Goal: Task Accomplishment & Management: Complete application form

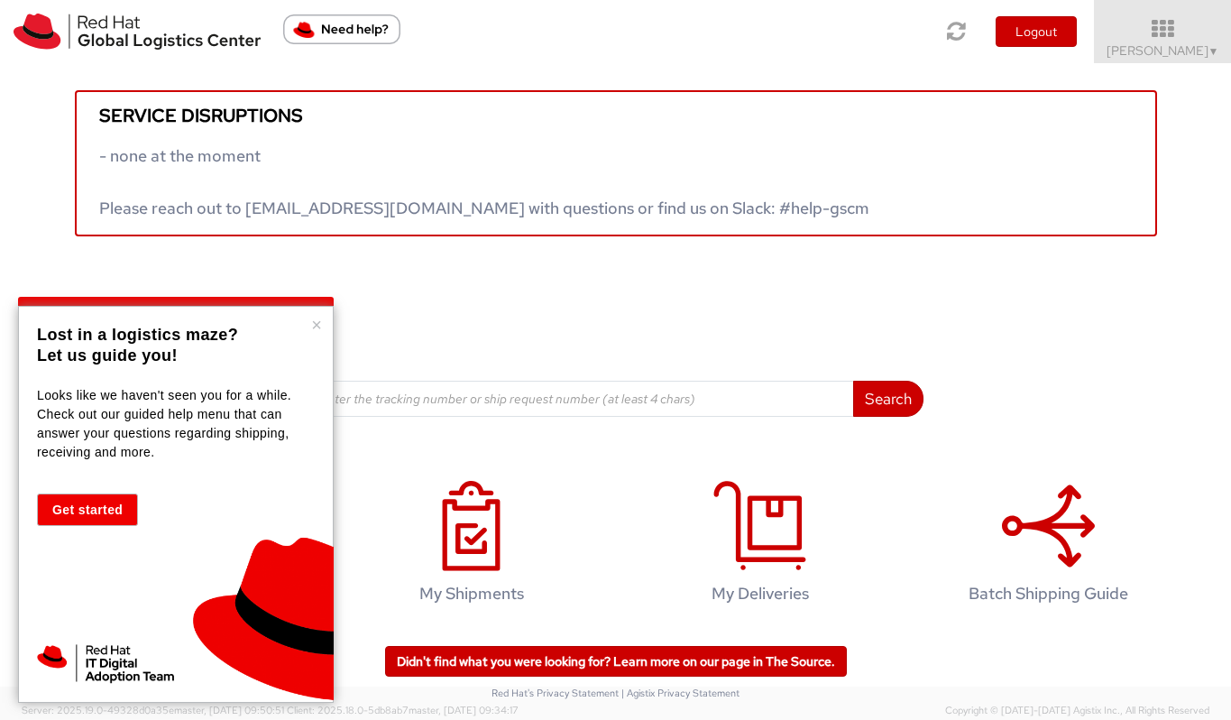
click at [591, 307] on div "Search Refine By Ship From Date To" at bounding box center [615, 326] width 616 height 180
click at [313, 326] on button "×" at bounding box center [316, 325] width 11 height 18
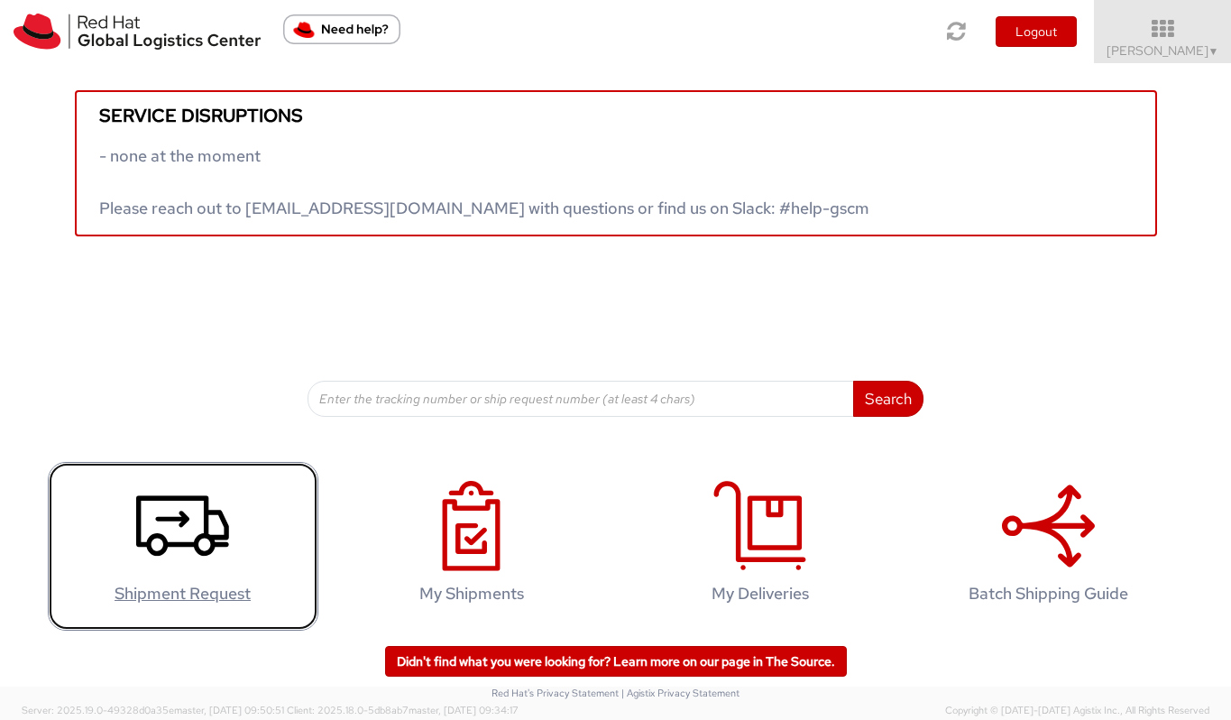
click at [212, 517] on icon at bounding box center [182, 526] width 93 height 90
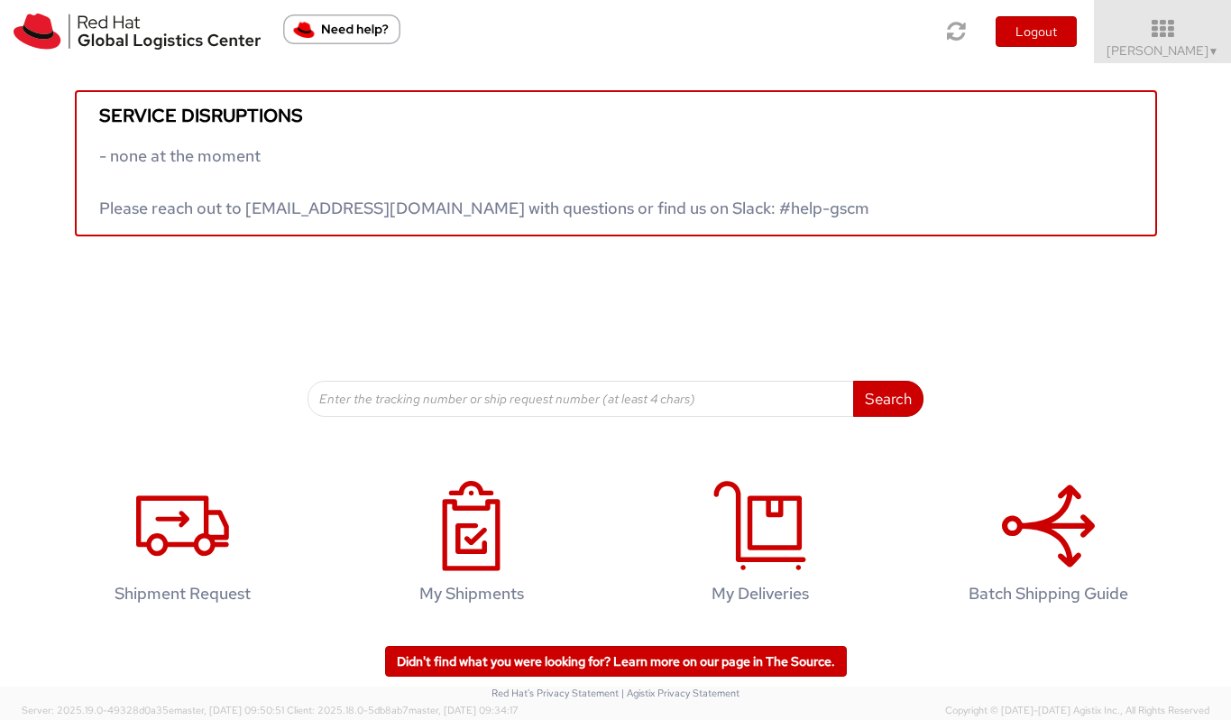
scroll to position [3, 0]
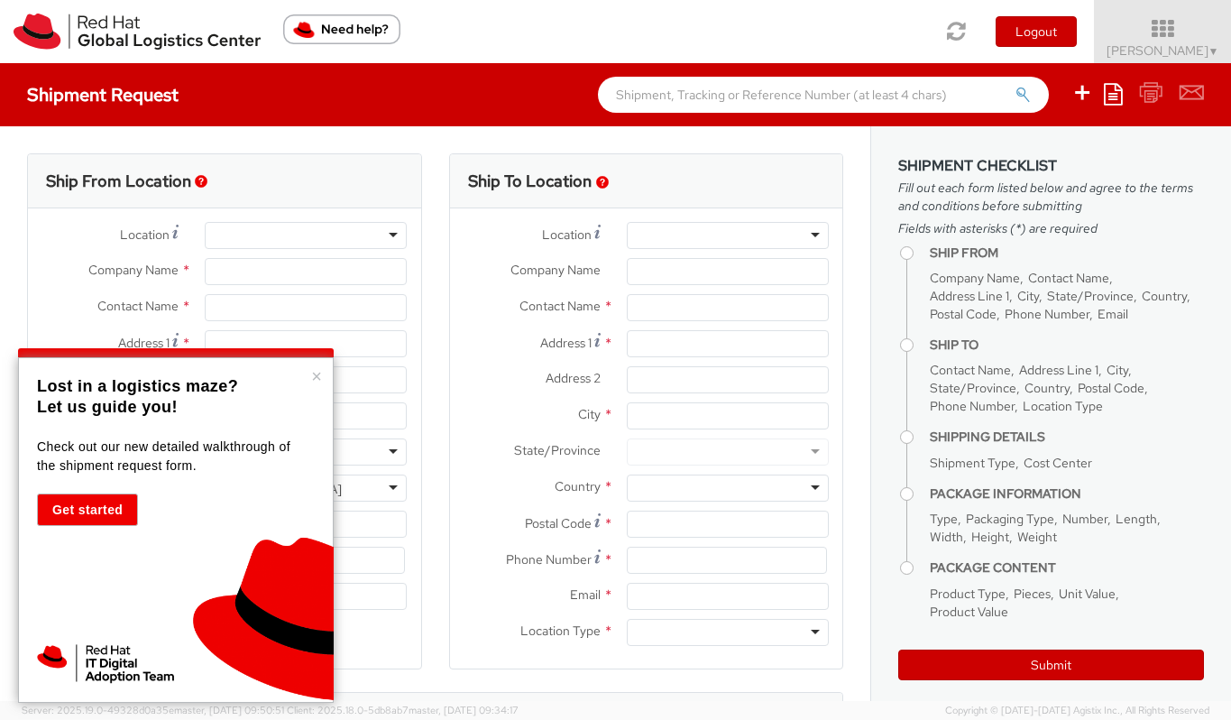
select select "160"
select select
type input "Red Hat"
type input "[PERSON_NAME]"
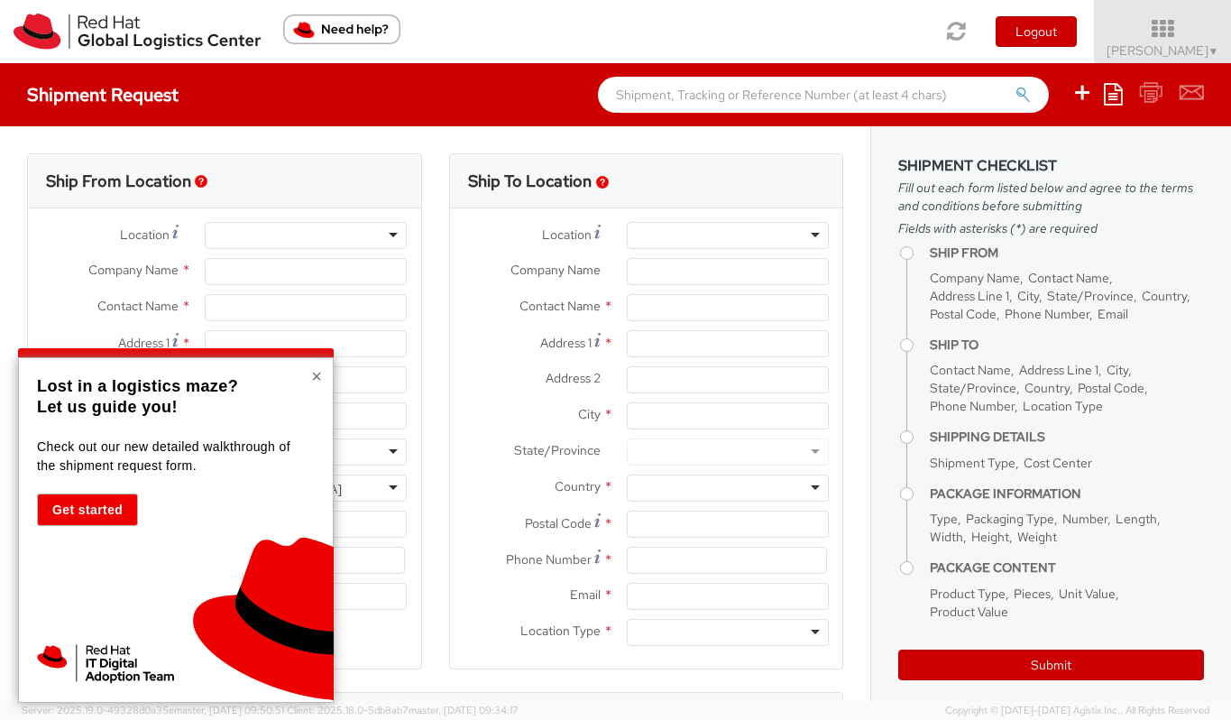
type input "mcaruso@redhat.com"
click at [318, 373] on button "×" at bounding box center [316, 376] width 11 height 18
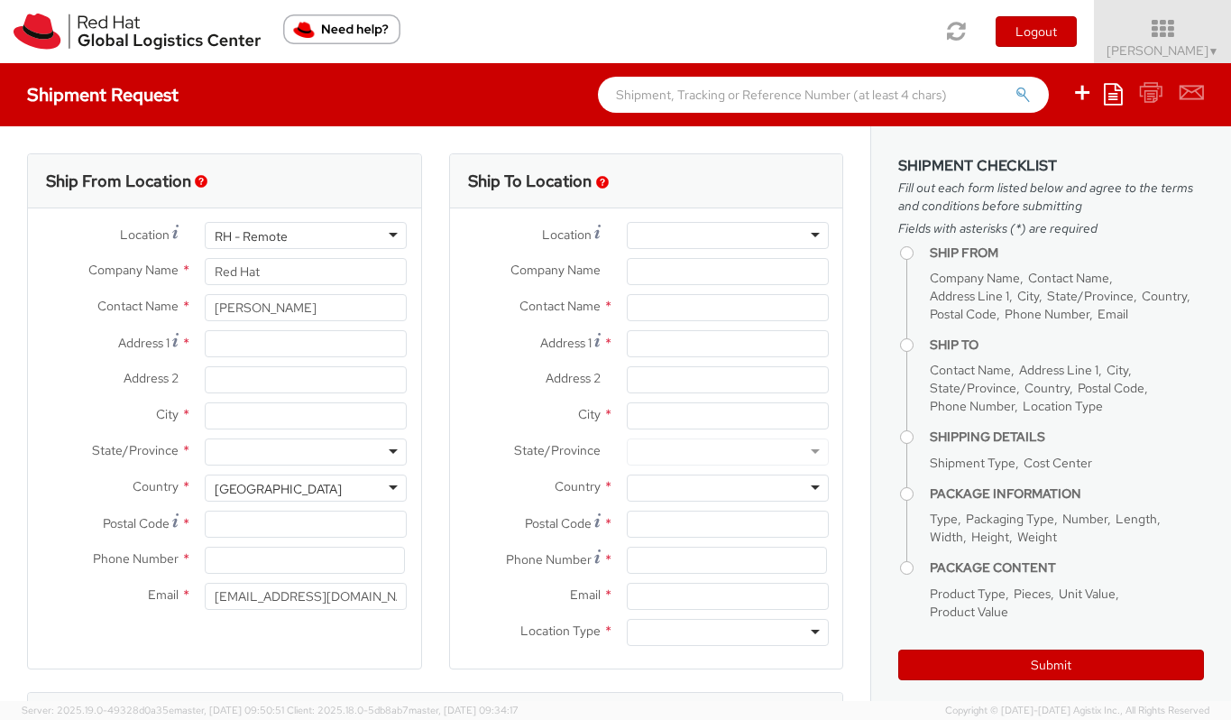
click at [355, 234] on div "RH - Remote" at bounding box center [306, 235] width 202 height 27
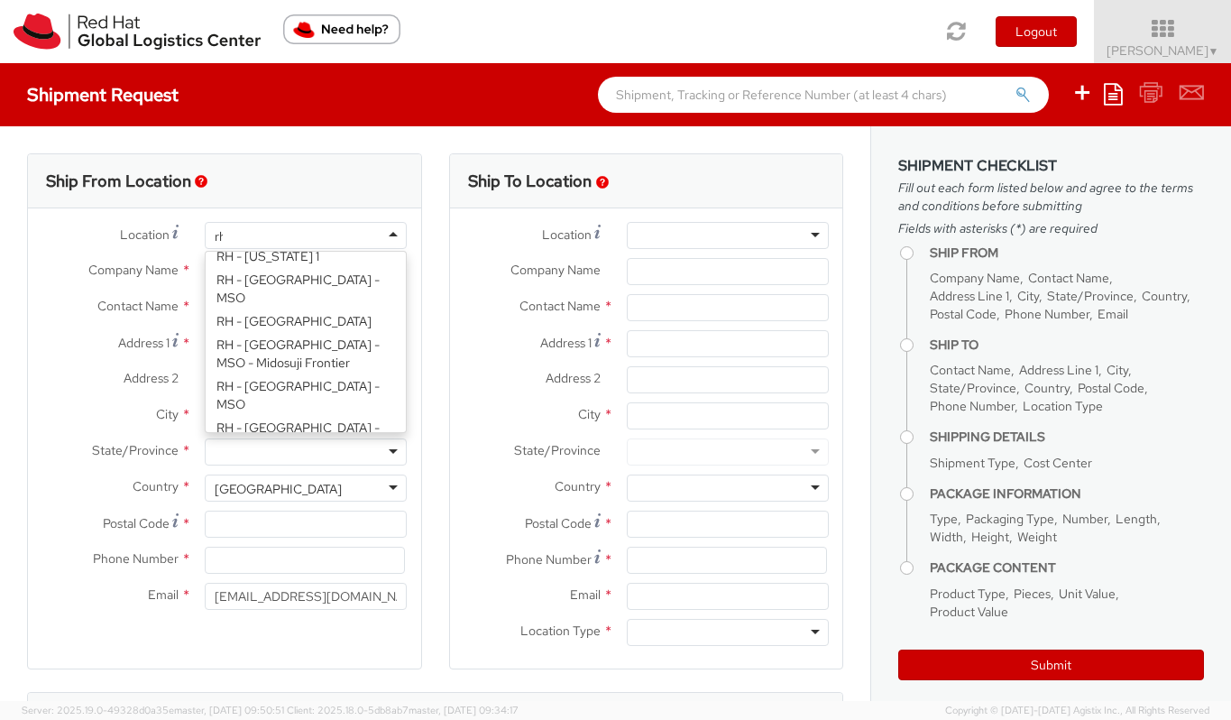
scroll to position [919, 0]
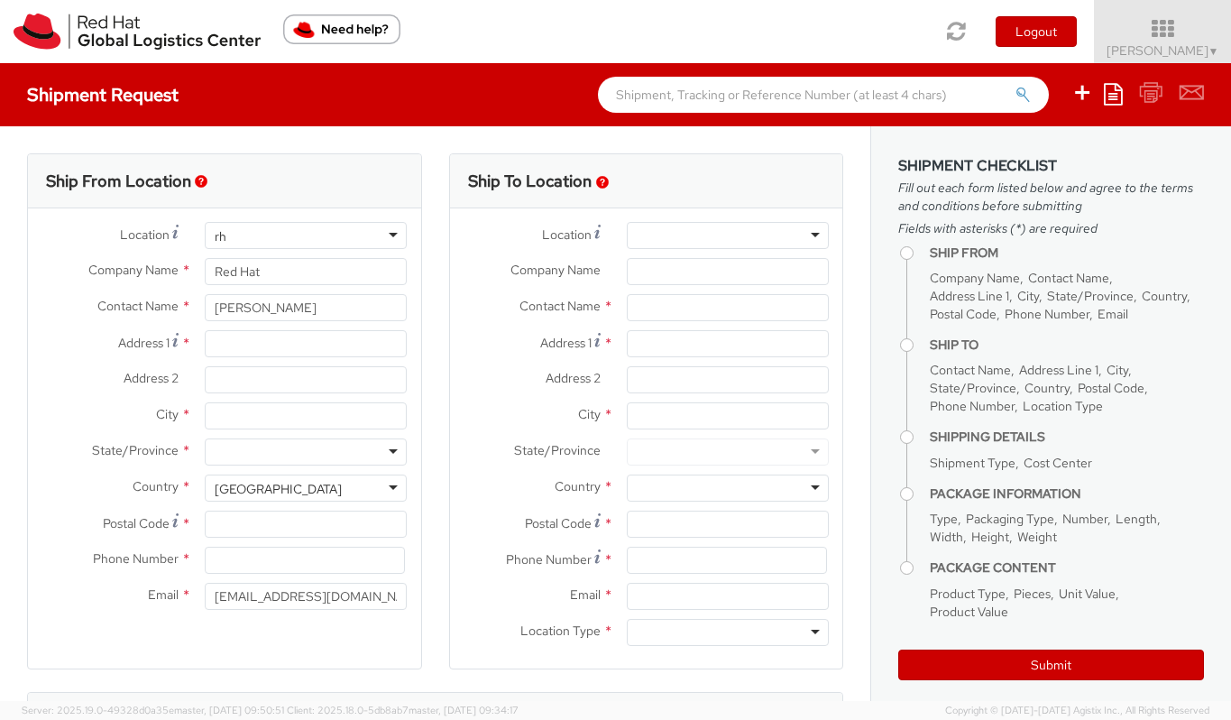
type input "r"
type input "milan"
type input "Red Hat SRL"
type input "Via Gustavo Fara 26"
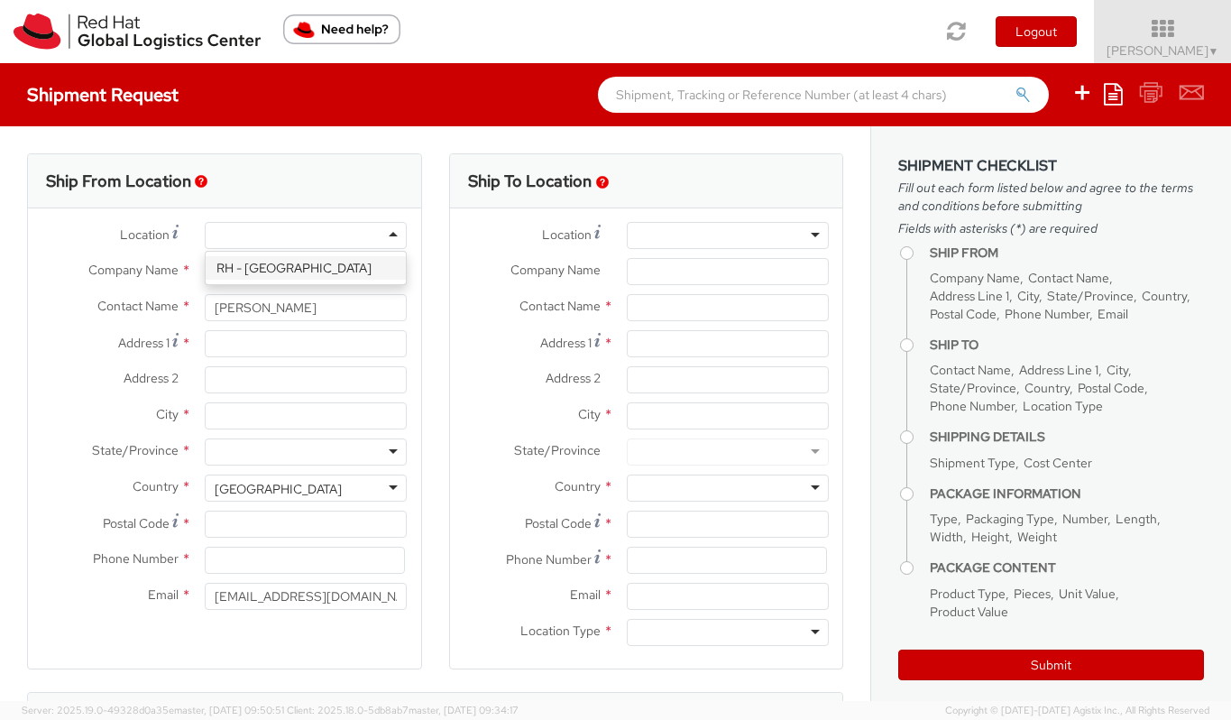
type input "MILAN"
type input "20124"
type input "39 02 360 47601"
select select "CM"
select select "KGS"
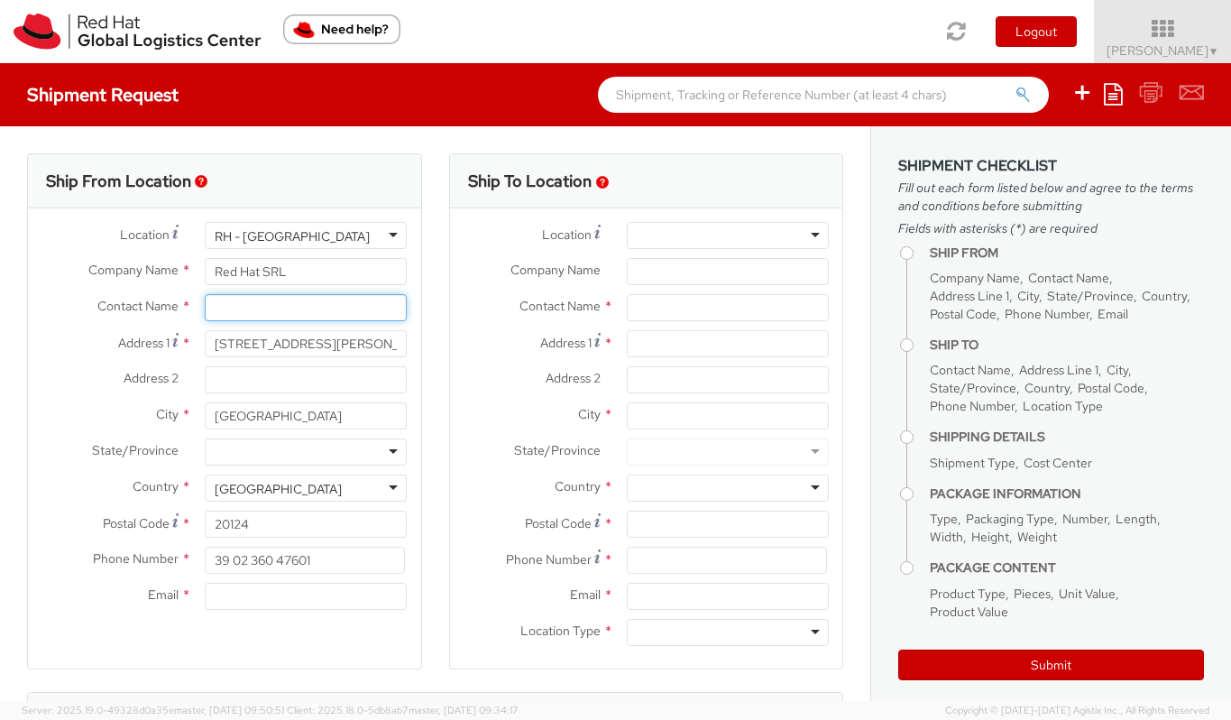
click at [273, 304] on input "text" at bounding box center [306, 307] width 202 height 27
type input "E"
type input "[PERSON_NAME]"
type input "Via Corridoni 3"
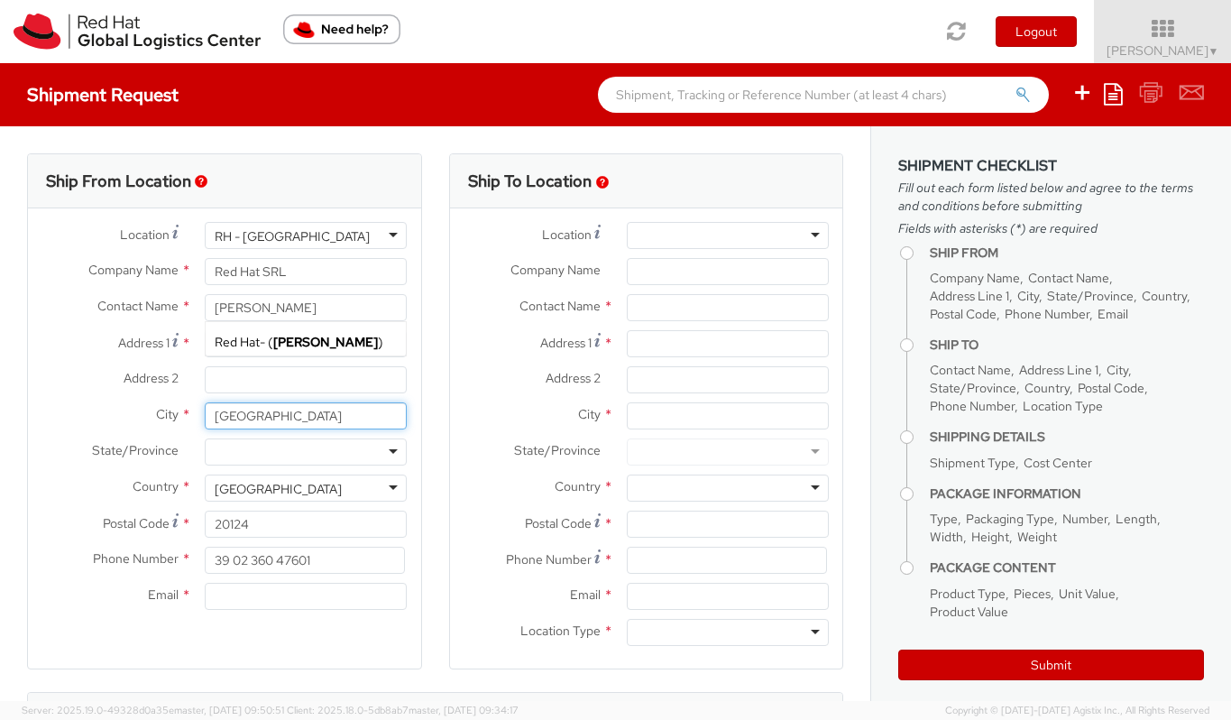
type input "AROSIO"
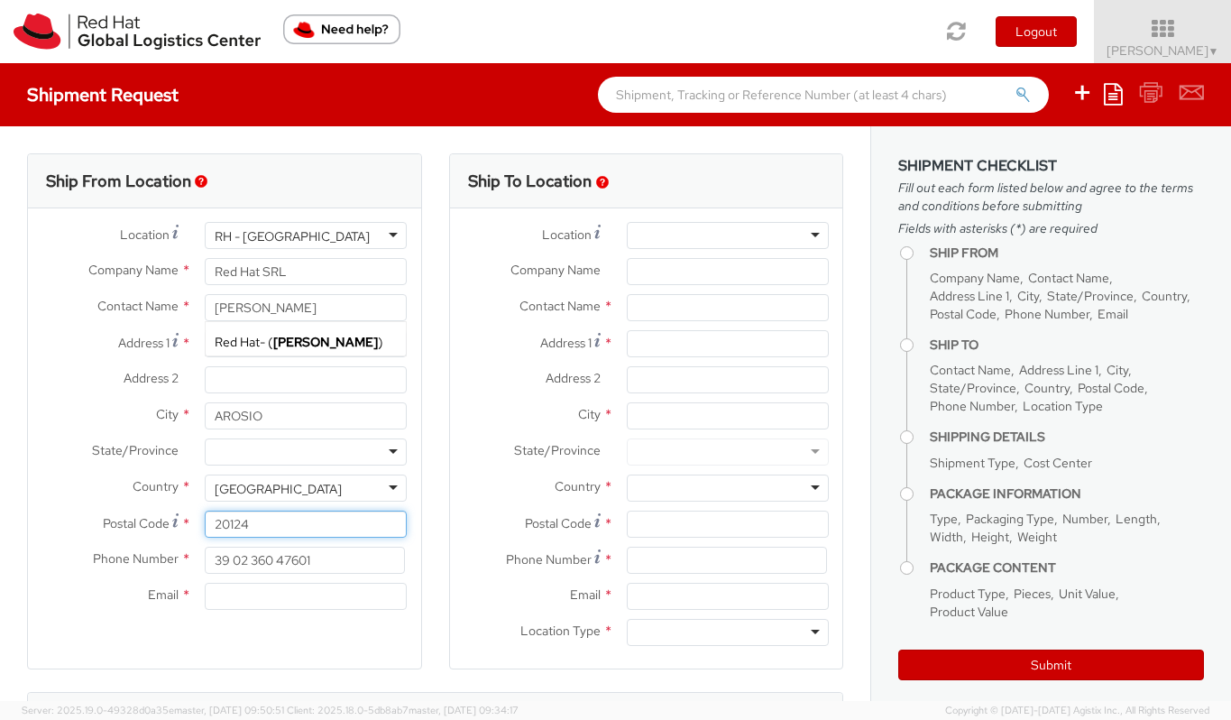
type input "22060"
type input "3358738887"
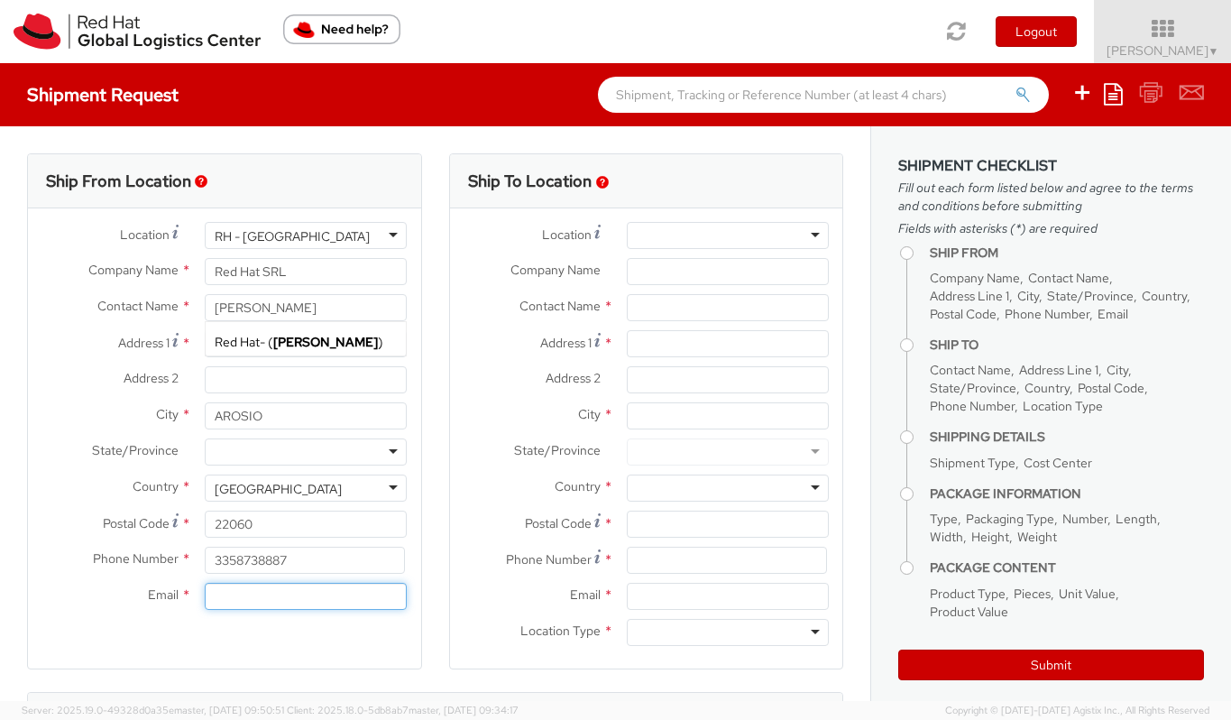
type input "mcaruso@redhat.com"
click at [263, 253] on div "Location * RH - Amsterdam - MSO RH - Amsterdam Data Center RH - Ashburn Data Ce…" at bounding box center [224, 240] width 393 height 36
click at [269, 244] on div at bounding box center [306, 235] width 202 height 27
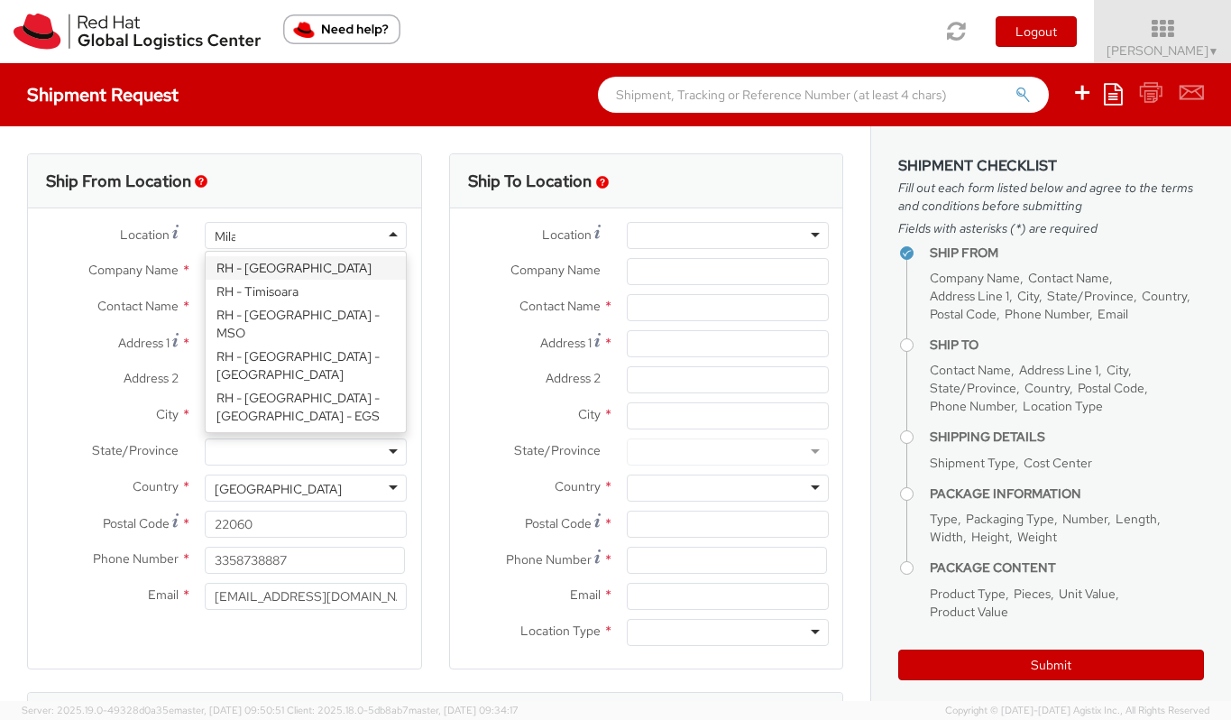
type input "Milan"
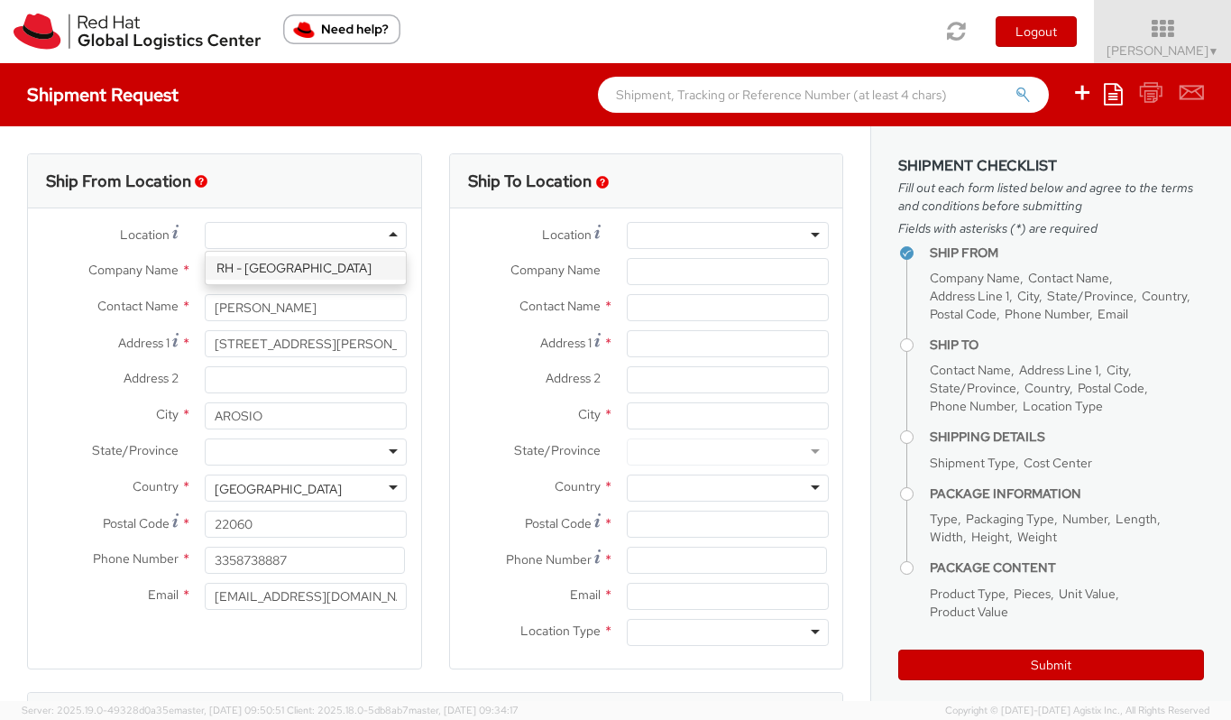
type input "Via Gustavo Fara 26"
type input "MILAN"
type input "20124"
type input "39 02 360 47601"
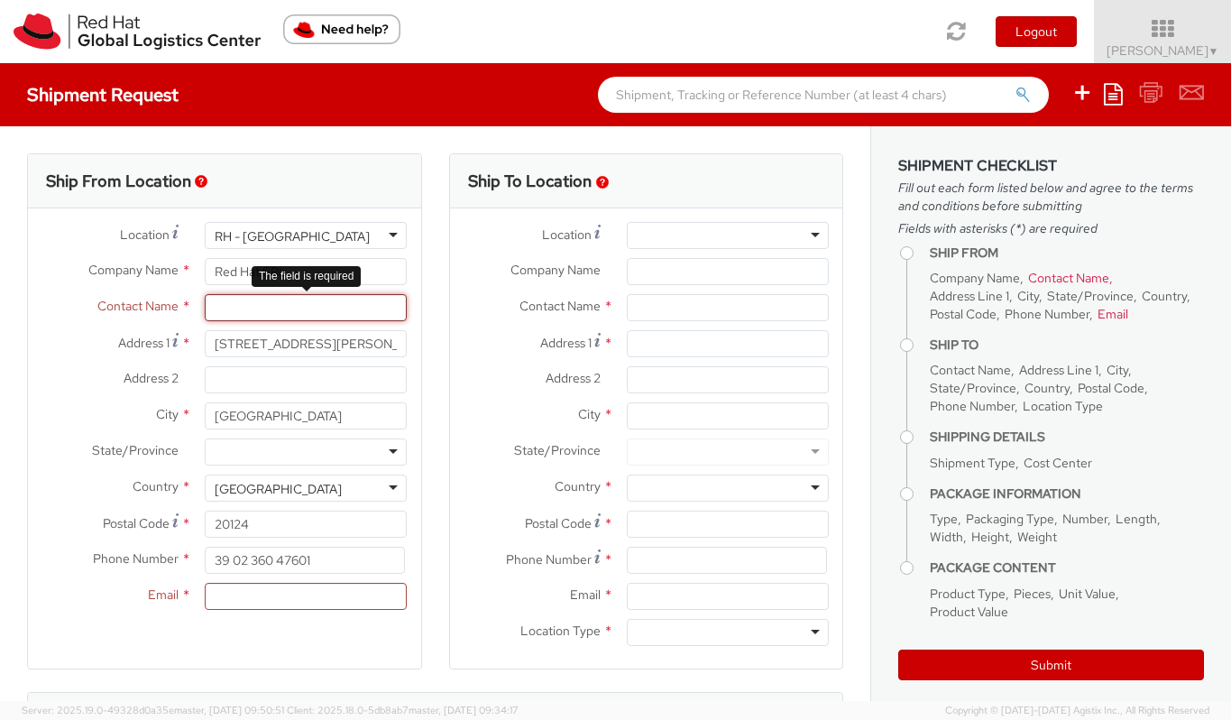
click at [296, 305] on input "text" at bounding box center [306, 307] width 202 height 27
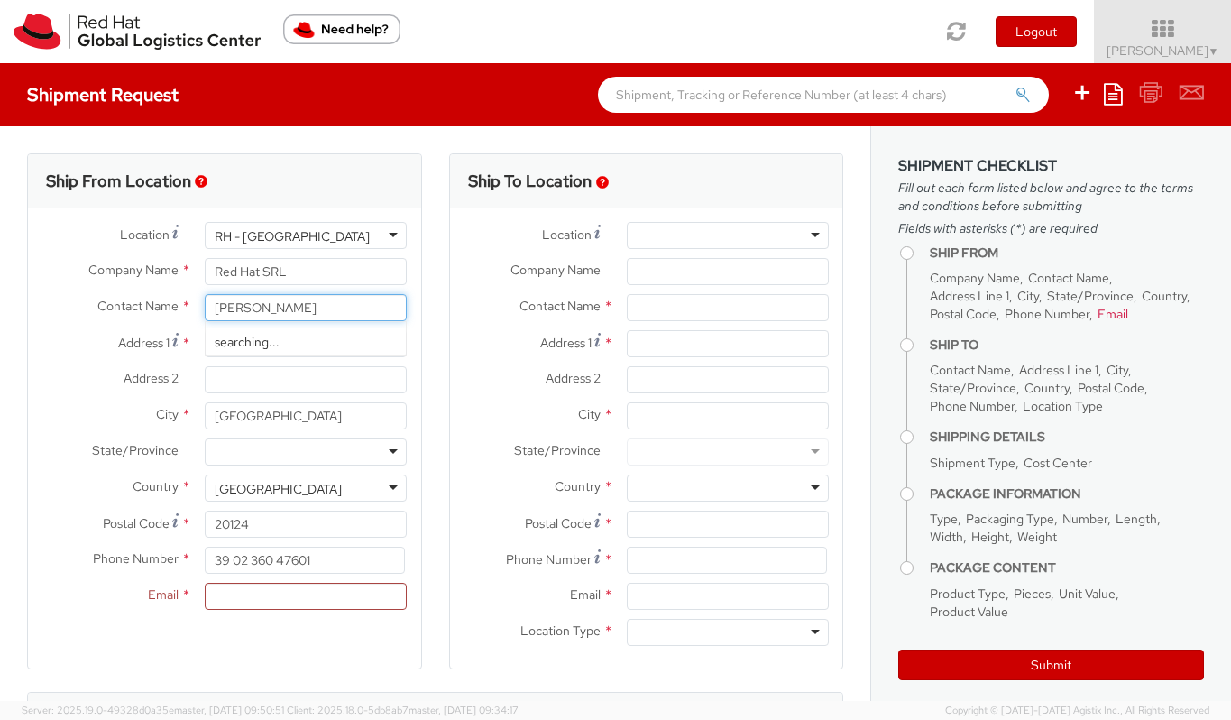
type input "[PERSON_NAME]"
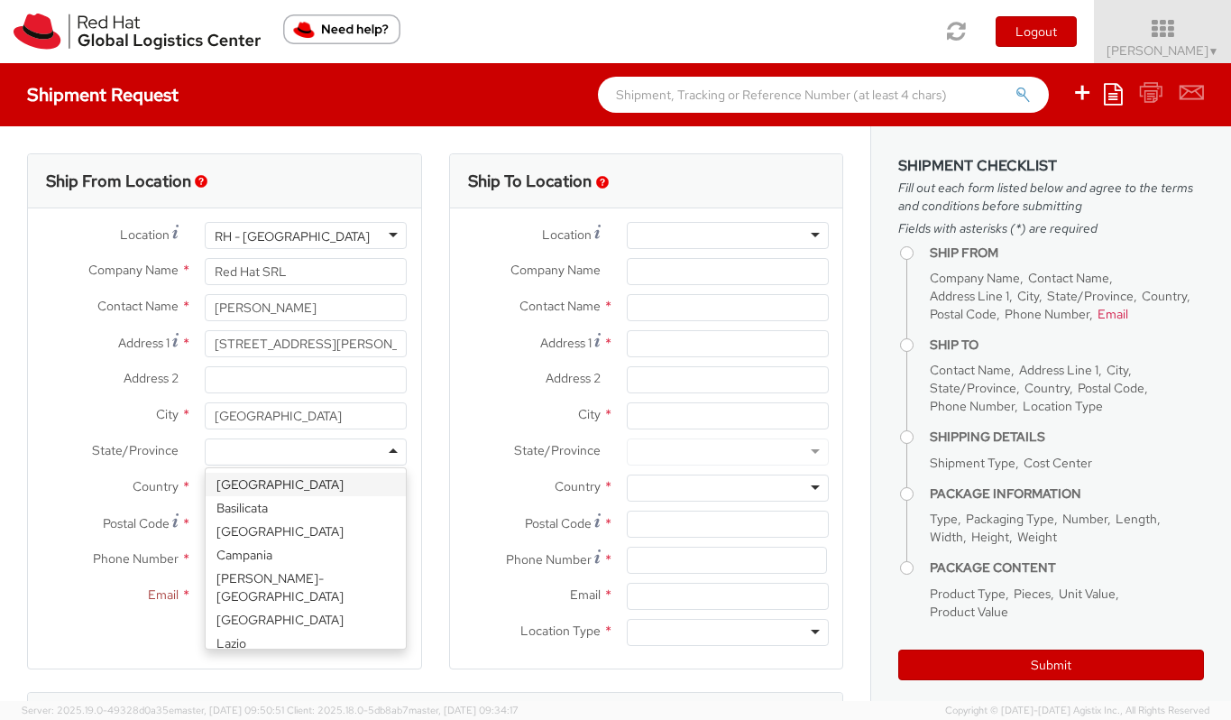
scroll to position [2037, 0]
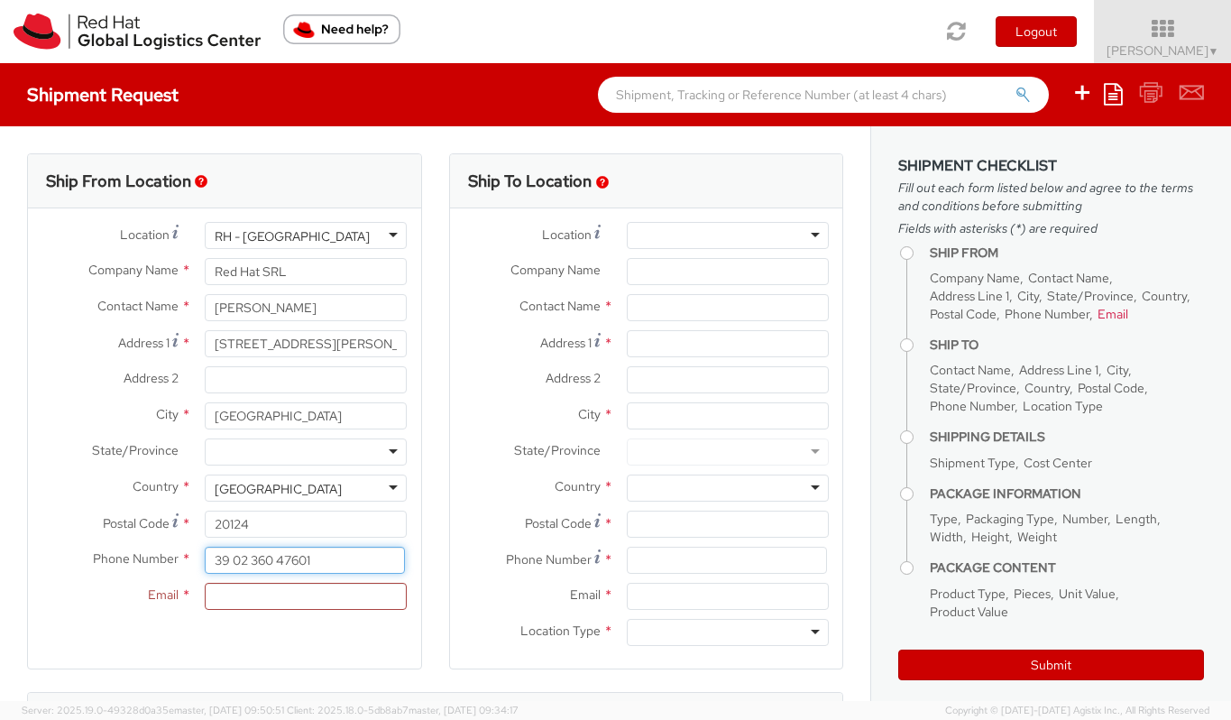
click at [260, 558] on input "39 02 360 47601" at bounding box center [305, 559] width 200 height 27
type input "39 3358738887"
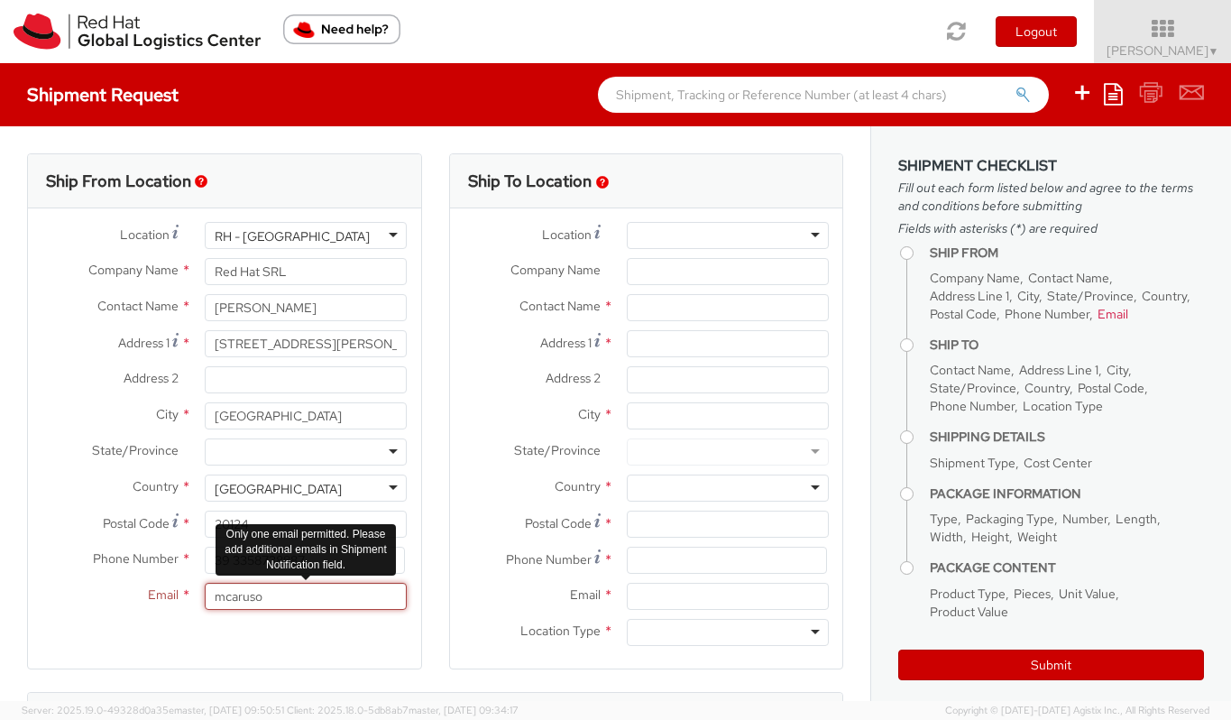
click at [307, 589] on input "mcaruso" at bounding box center [306, 595] width 202 height 27
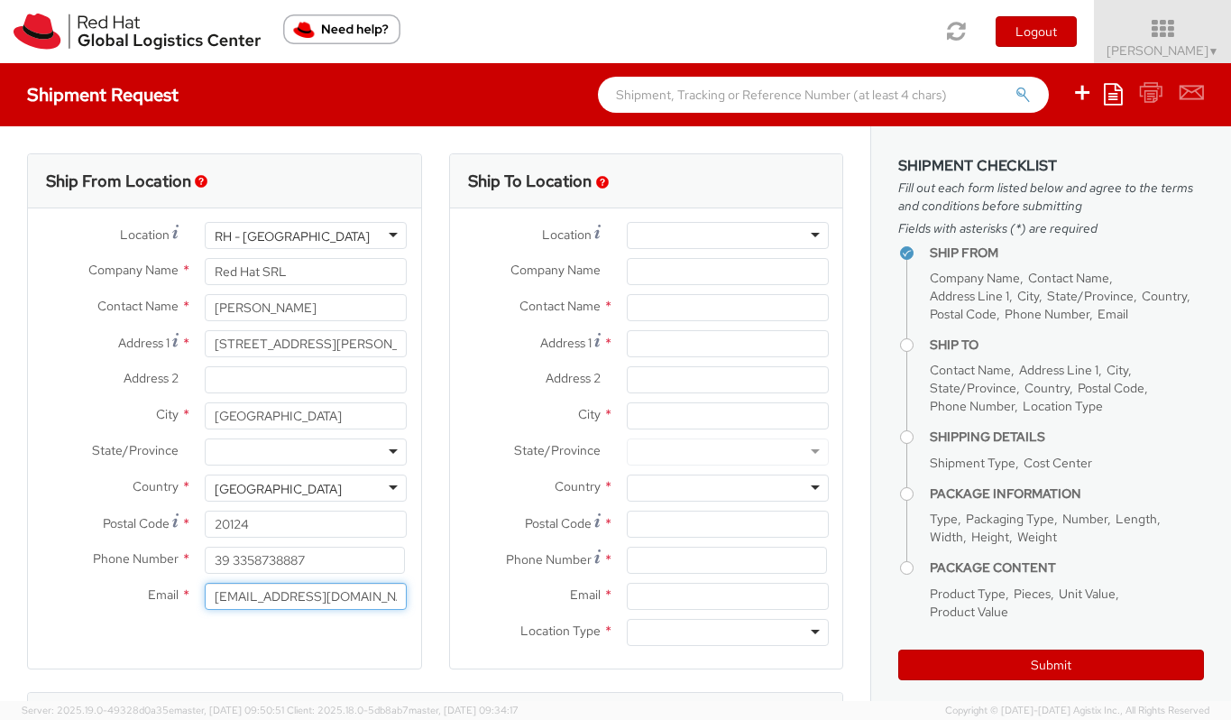
type input "mcaruso@redhat.com"
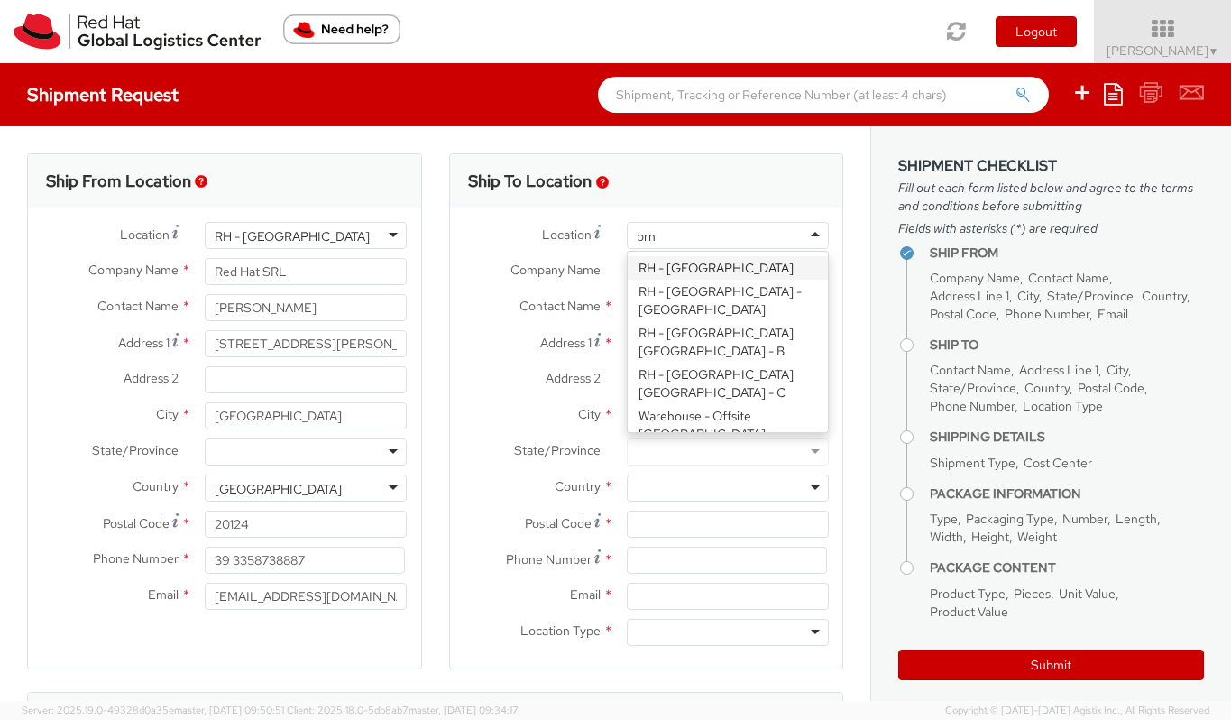
type input "brno"
type input "Red Hat Czech s.r.o."
type input "Purkynova 647/111"
type input "BRNO"
type input "621 00"
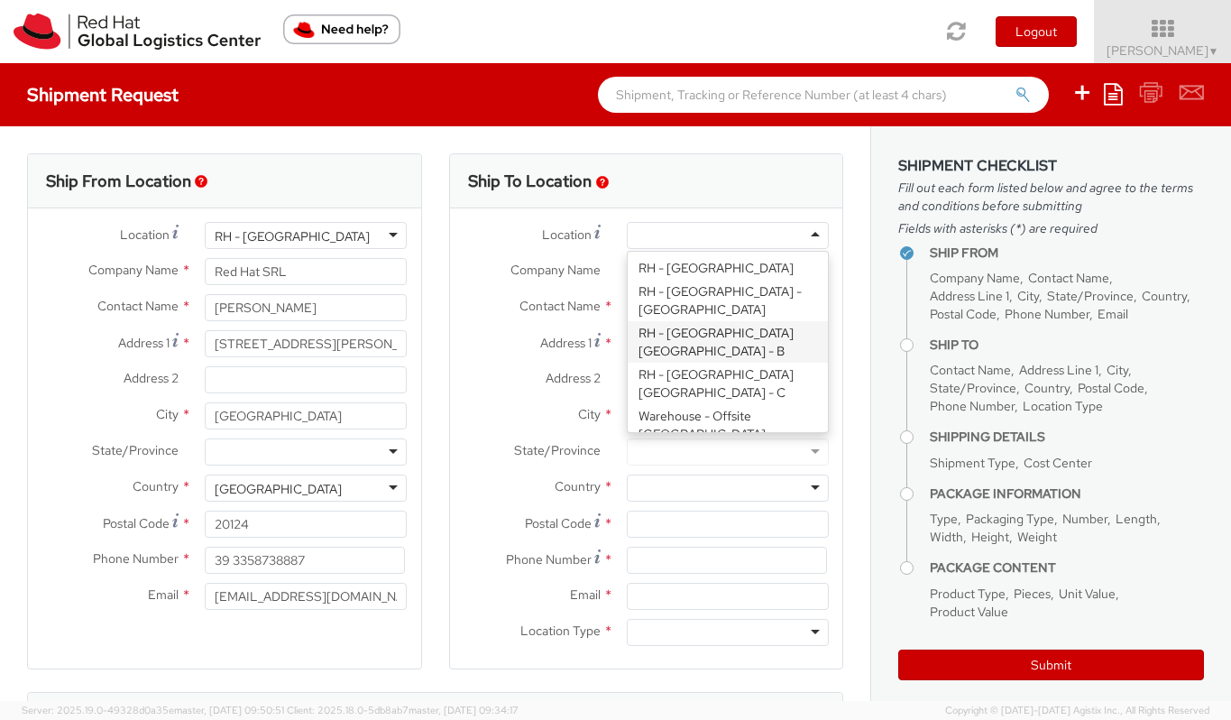
type input "420 532 294 555"
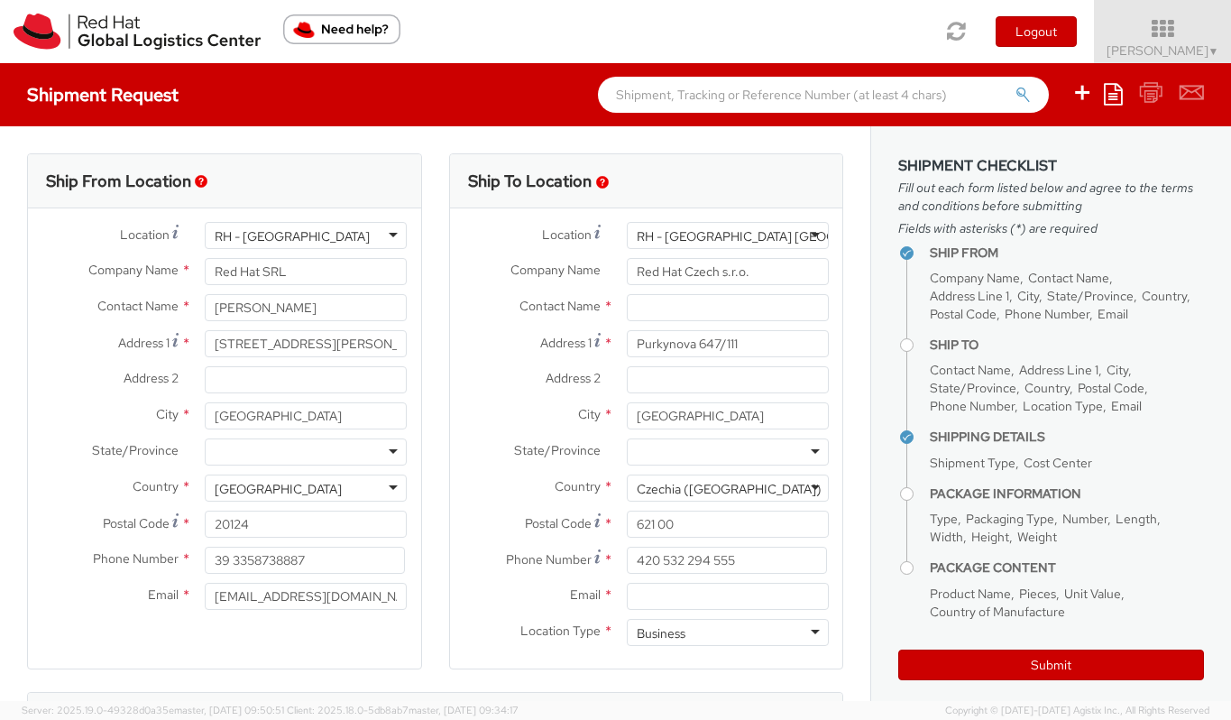
scroll to position [0, 0]
click at [694, 313] on input "text" at bounding box center [728, 307] width 202 height 27
paste input "IT - Endpoint Systems"
type input "IT - Endpoint Systems"
click at [713, 342] on input "Purkynova 647/111" at bounding box center [728, 343] width 202 height 27
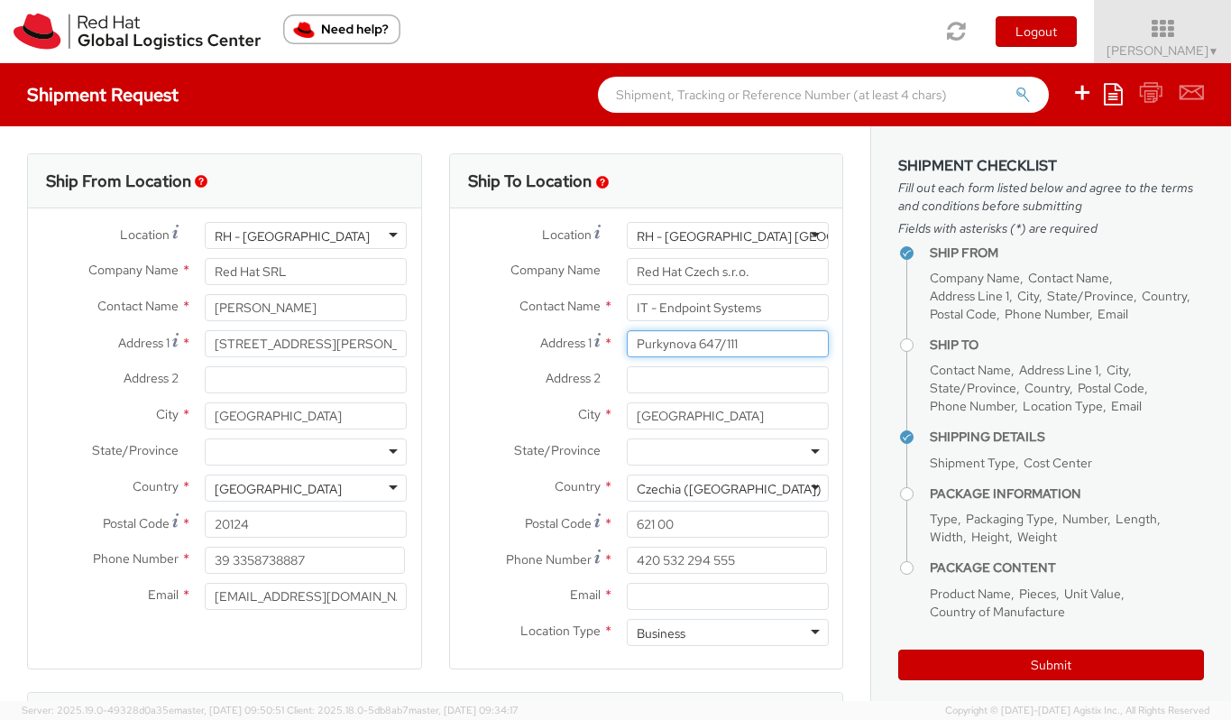
click at [783, 349] on input "Purkynova 647/111" at bounding box center [728, 343] width 202 height 27
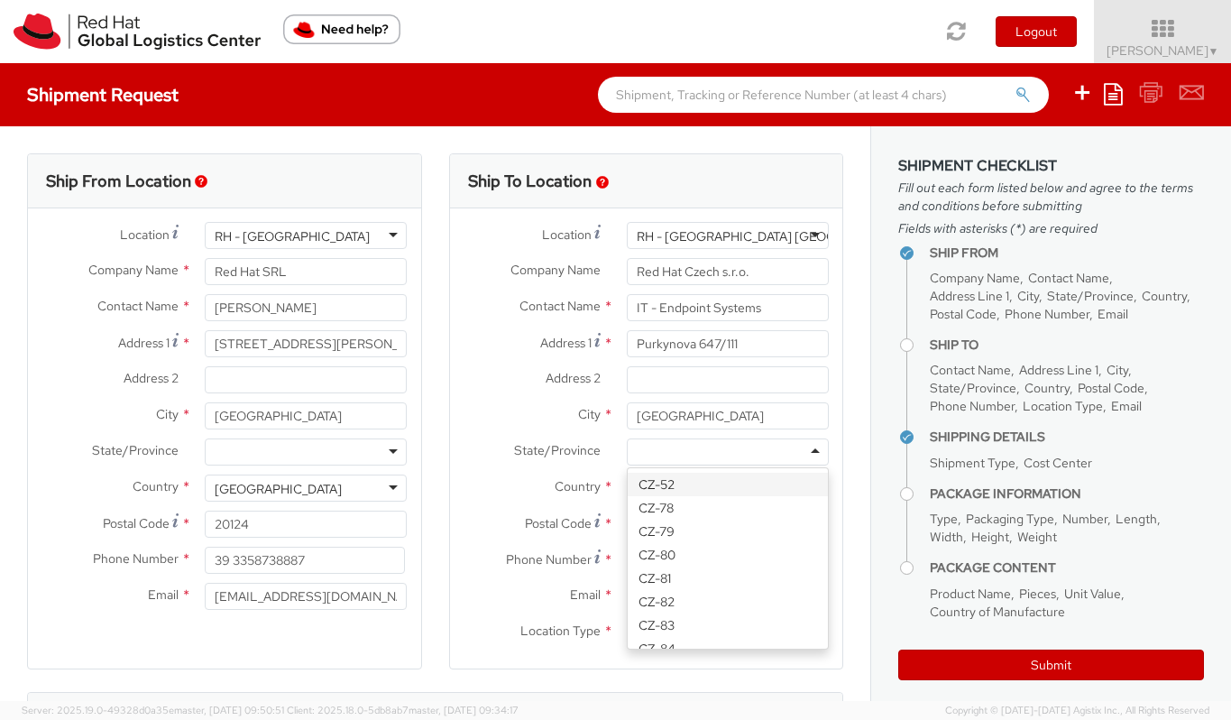
scroll to position [1005, 0]
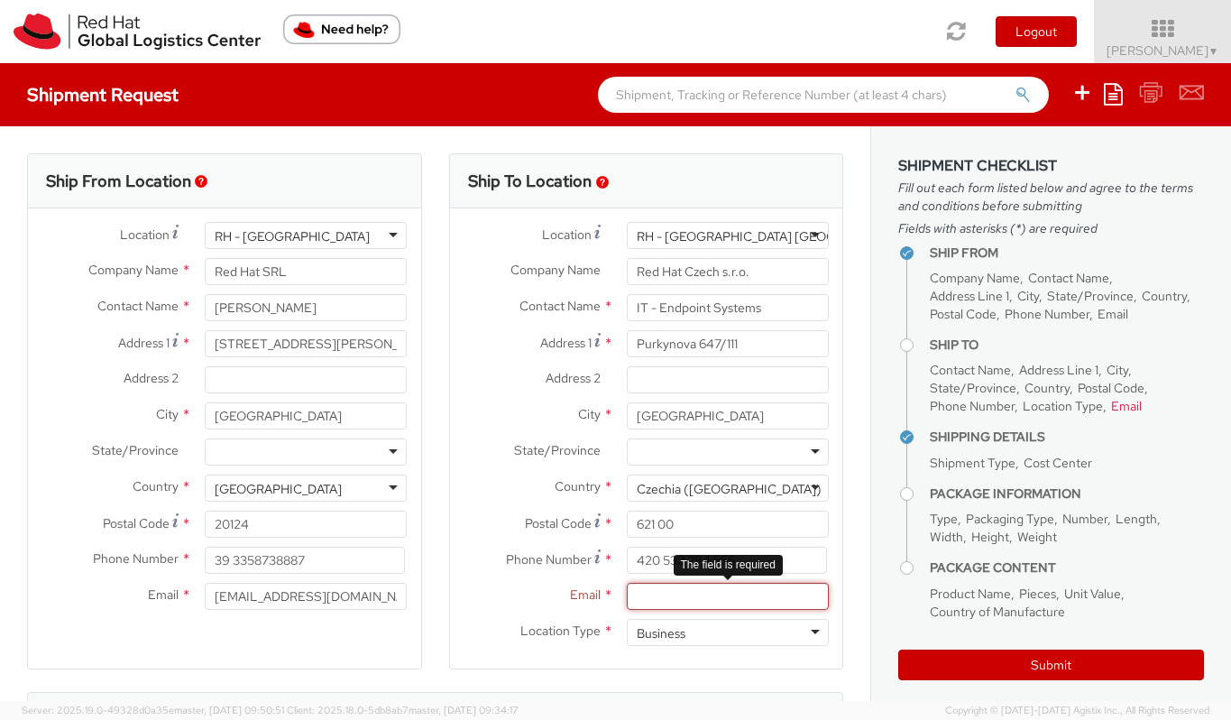
click at [674, 597] on input "Email *" at bounding box center [728, 595] width 202 height 27
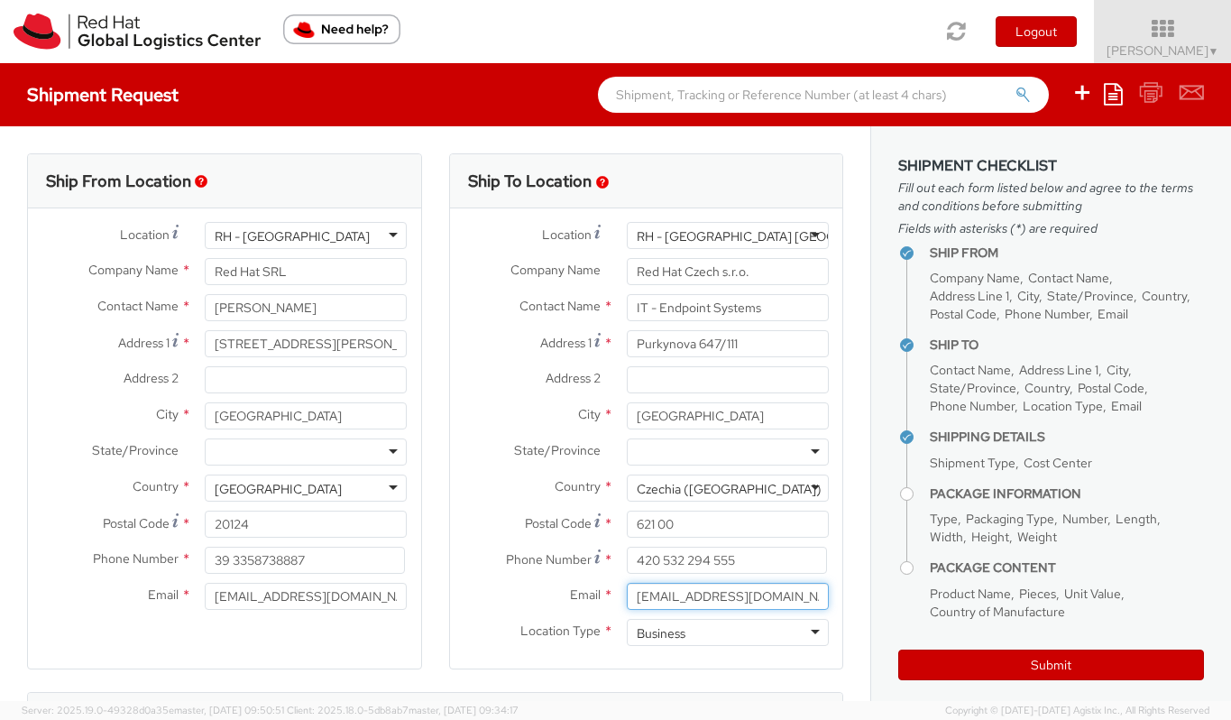
click at [711, 601] on input "laptopreturns@redhat.com" at bounding box center [728, 595] width 202 height 27
click at [673, 598] on input "laptopreturn@redhat.com" at bounding box center [728, 595] width 202 height 27
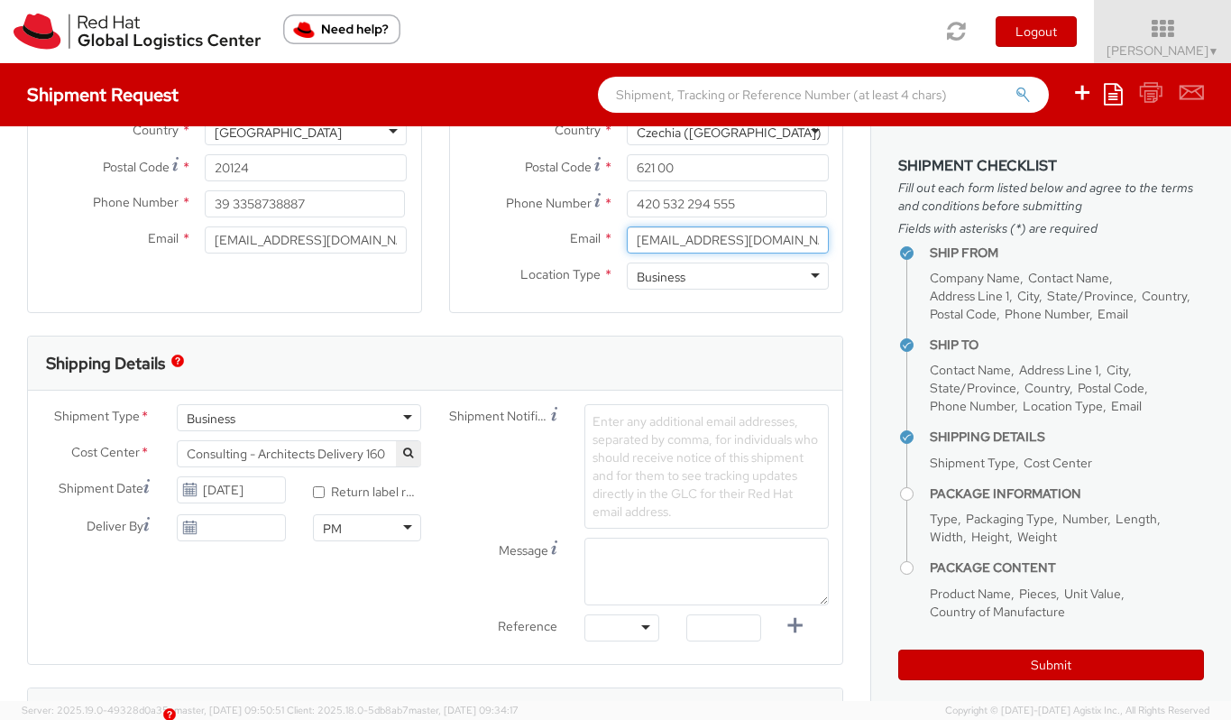
scroll to position [360, 0]
type input "laptop-return@redhat.com"
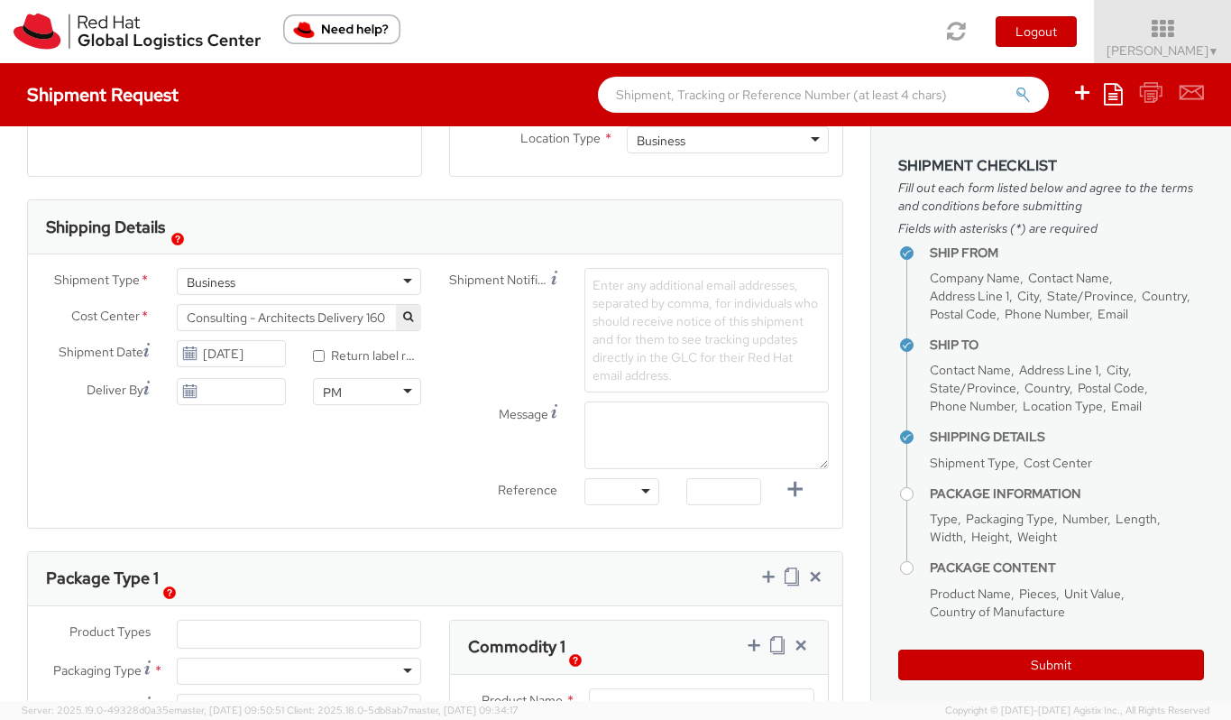
scroll to position [520, 0]
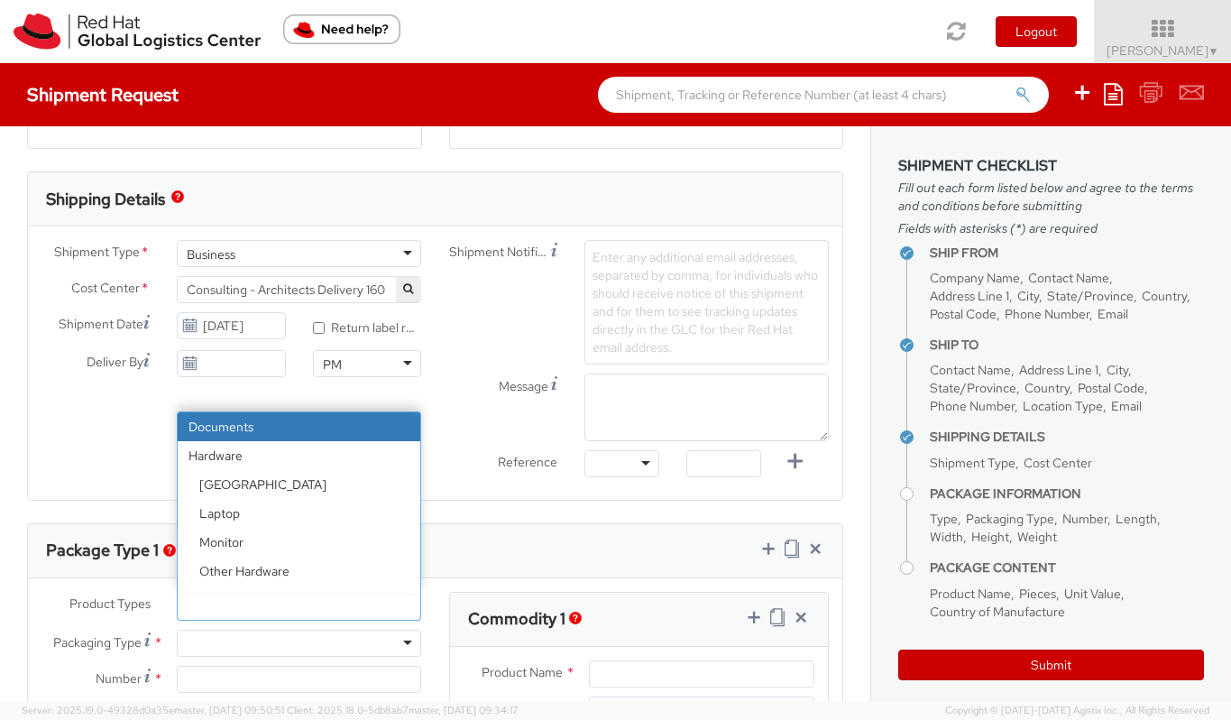
click at [254, 615] on ul at bounding box center [299, 605] width 243 height 27
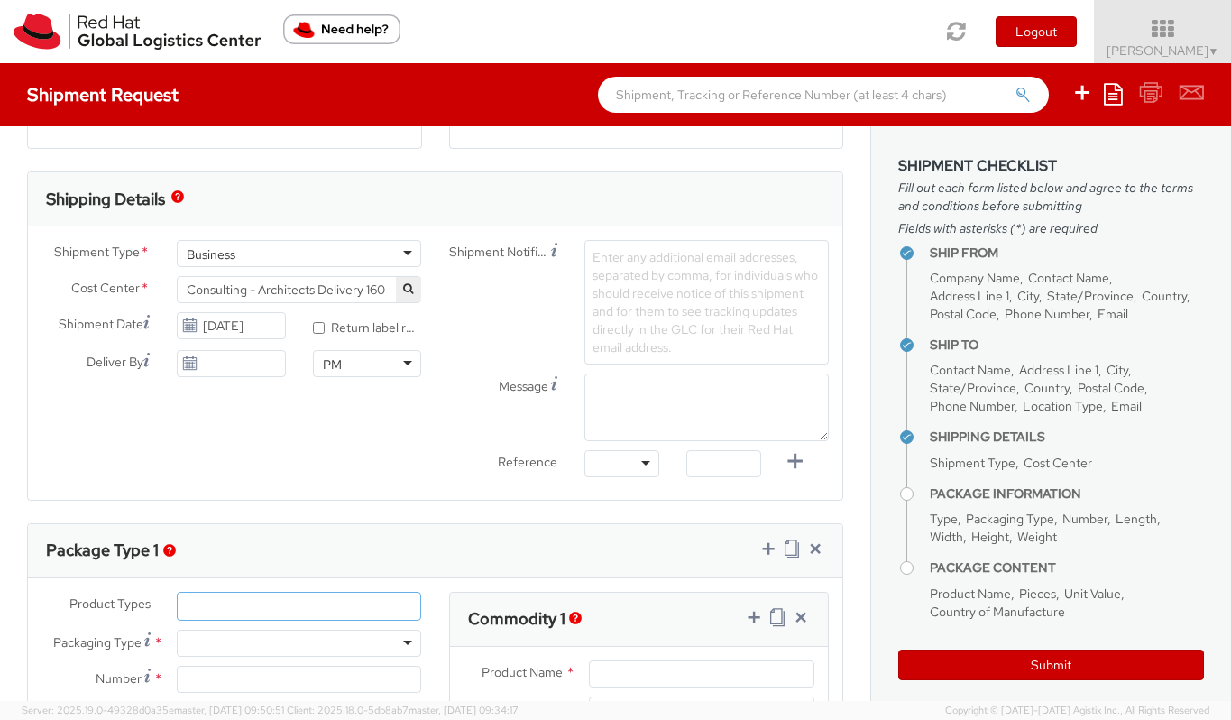
click at [243, 637] on div at bounding box center [299, 642] width 244 height 27
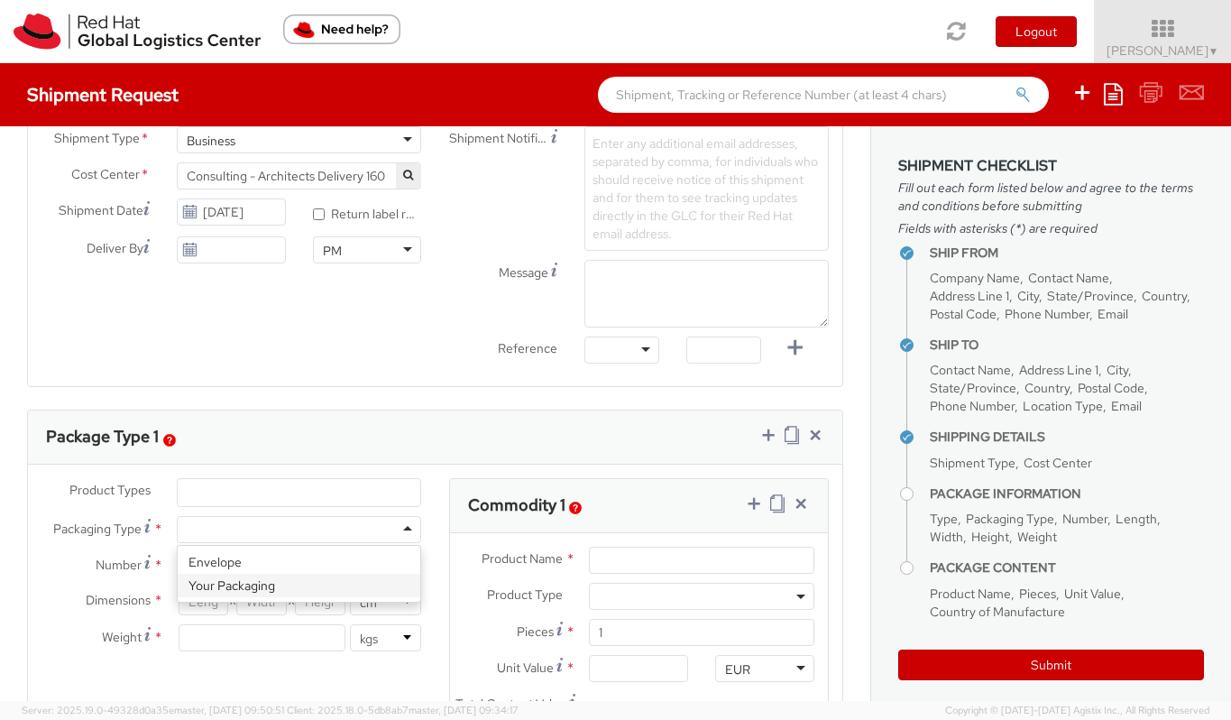
scroll to position [653, 0]
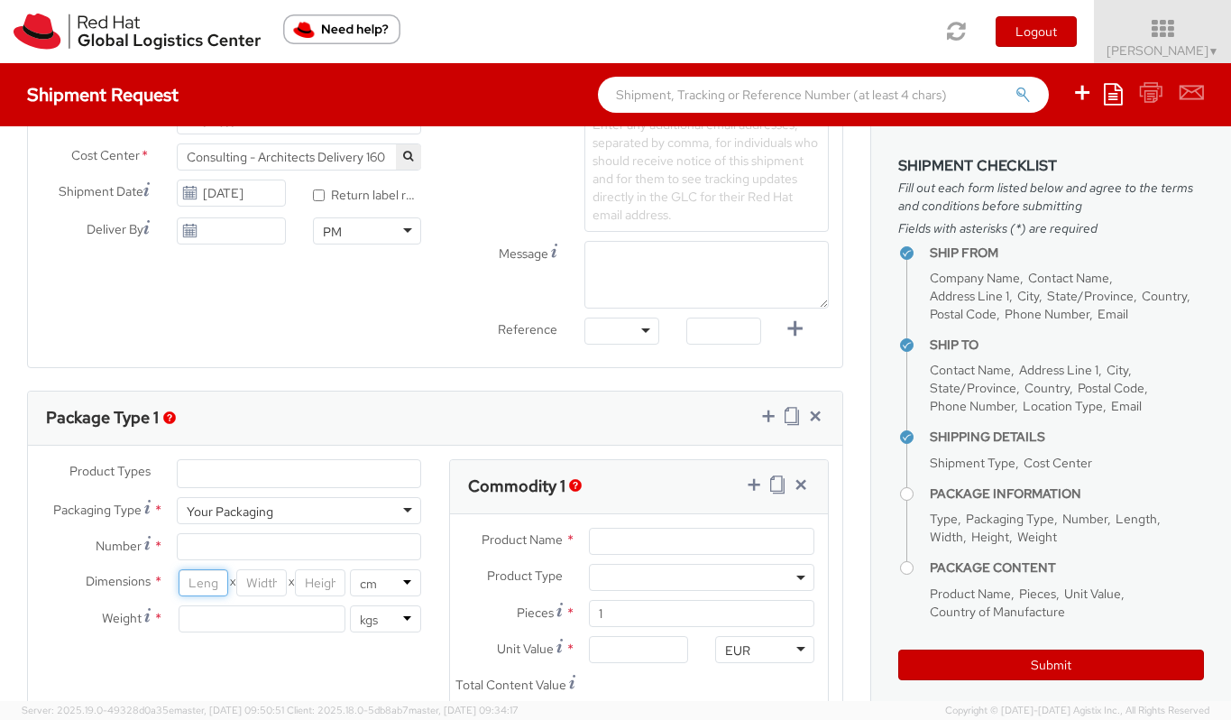
click at [210, 586] on input "number" at bounding box center [204, 582] width 50 height 27
type input "40"
type input "30"
type input "7"
click at [222, 540] on input "Number *" at bounding box center [299, 546] width 244 height 27
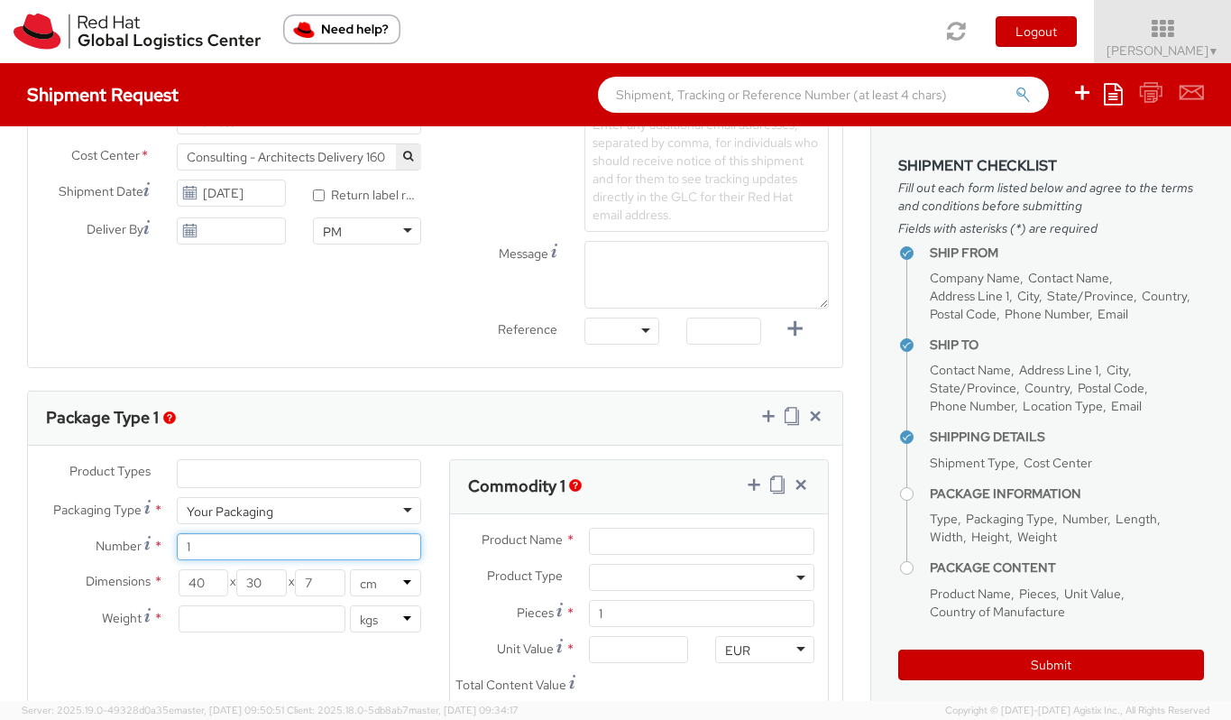
type input "1"
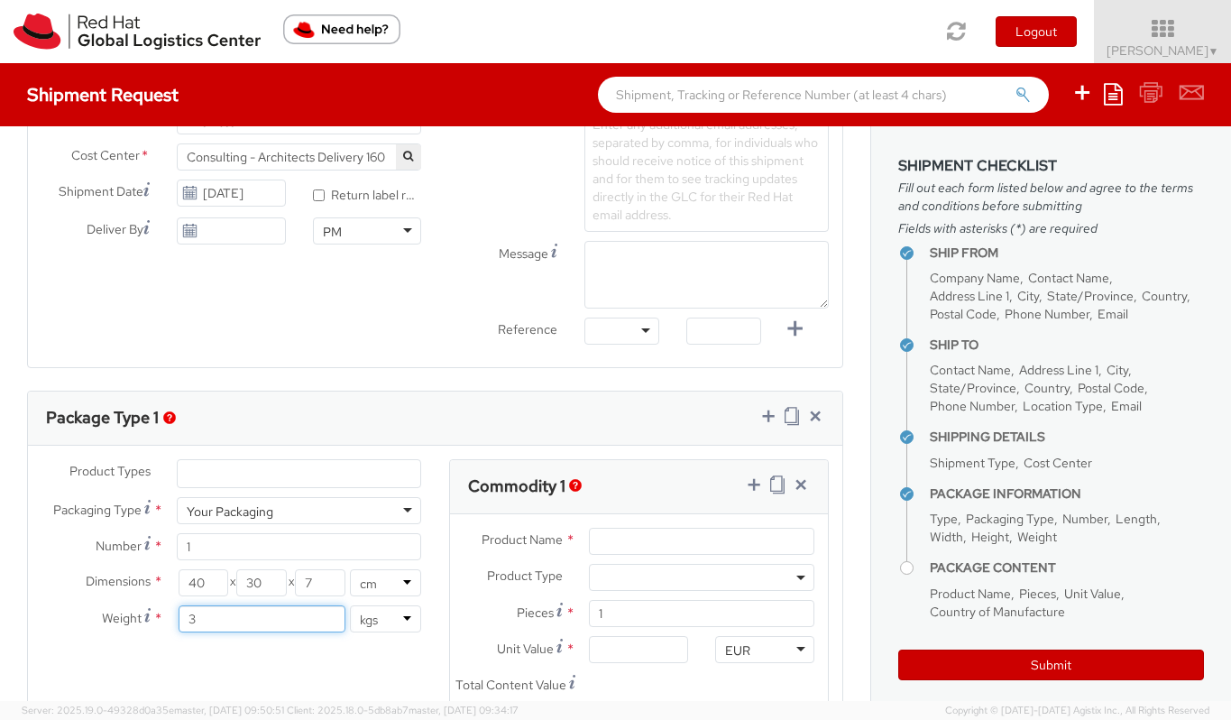
type input "3"
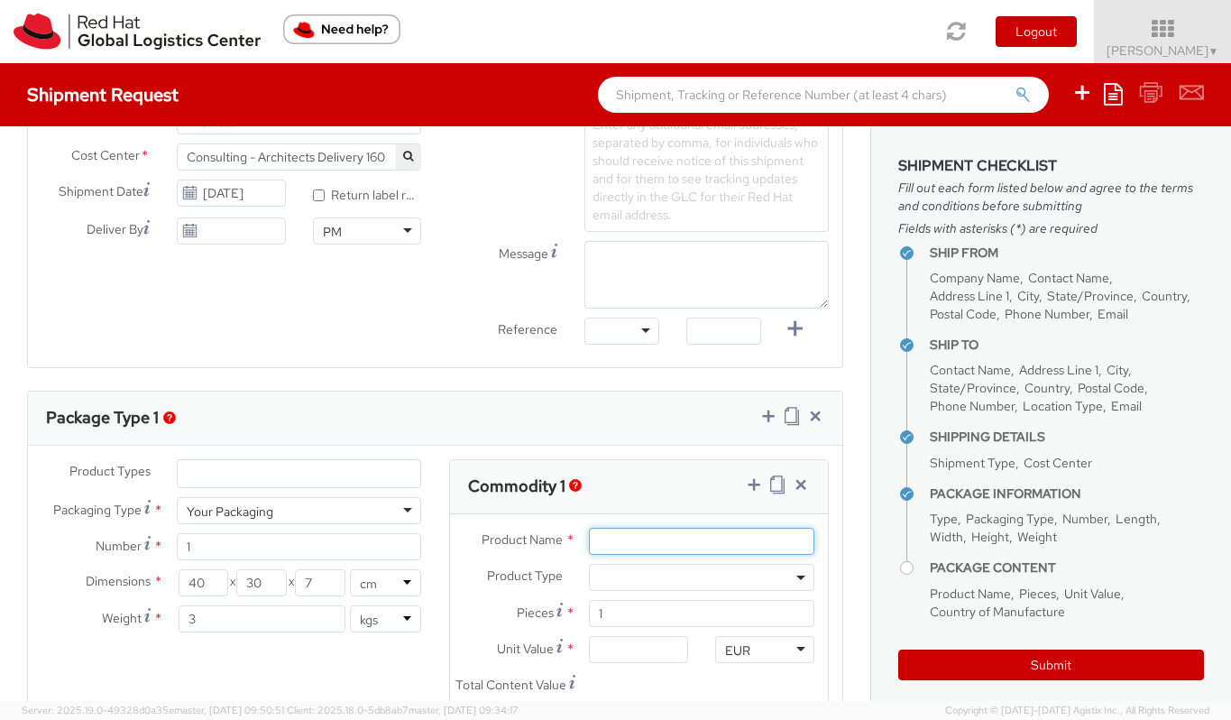
click at [660, 540] on input "Product Name *" at bounding box center [701, 540] width 225 height 27
type input "Macbook PRO 16"
type input "6.00"
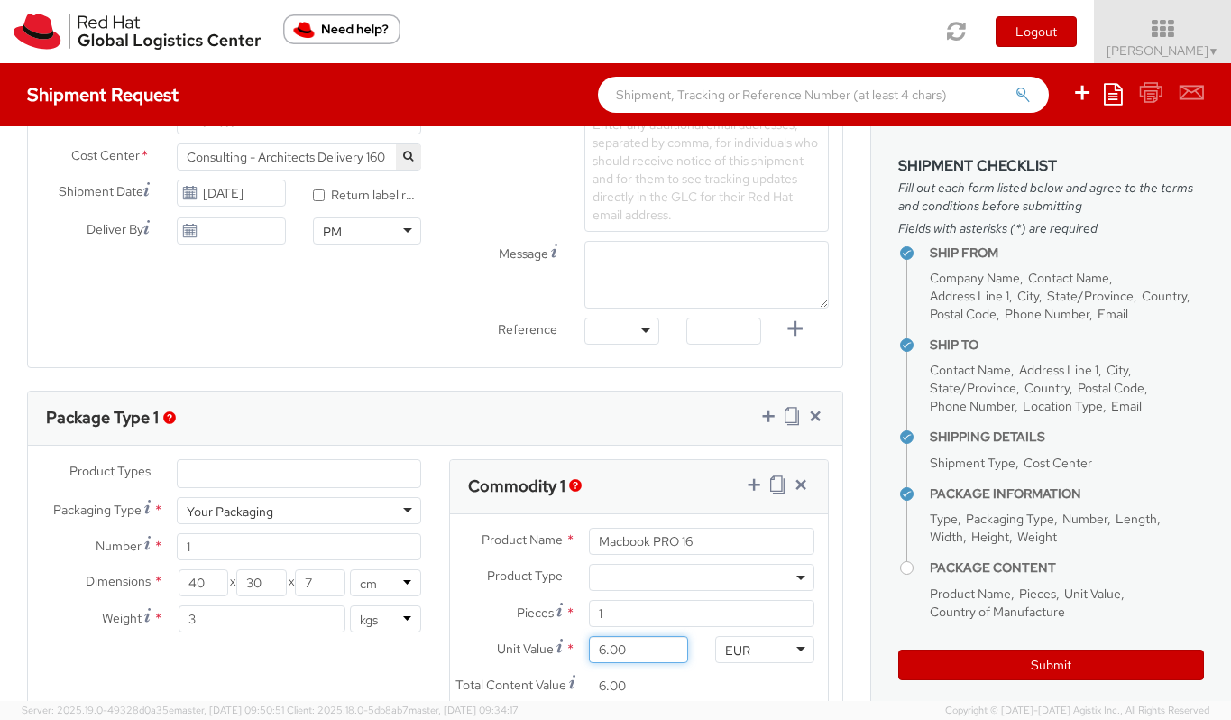
type input "60.00"
type input "600.00"
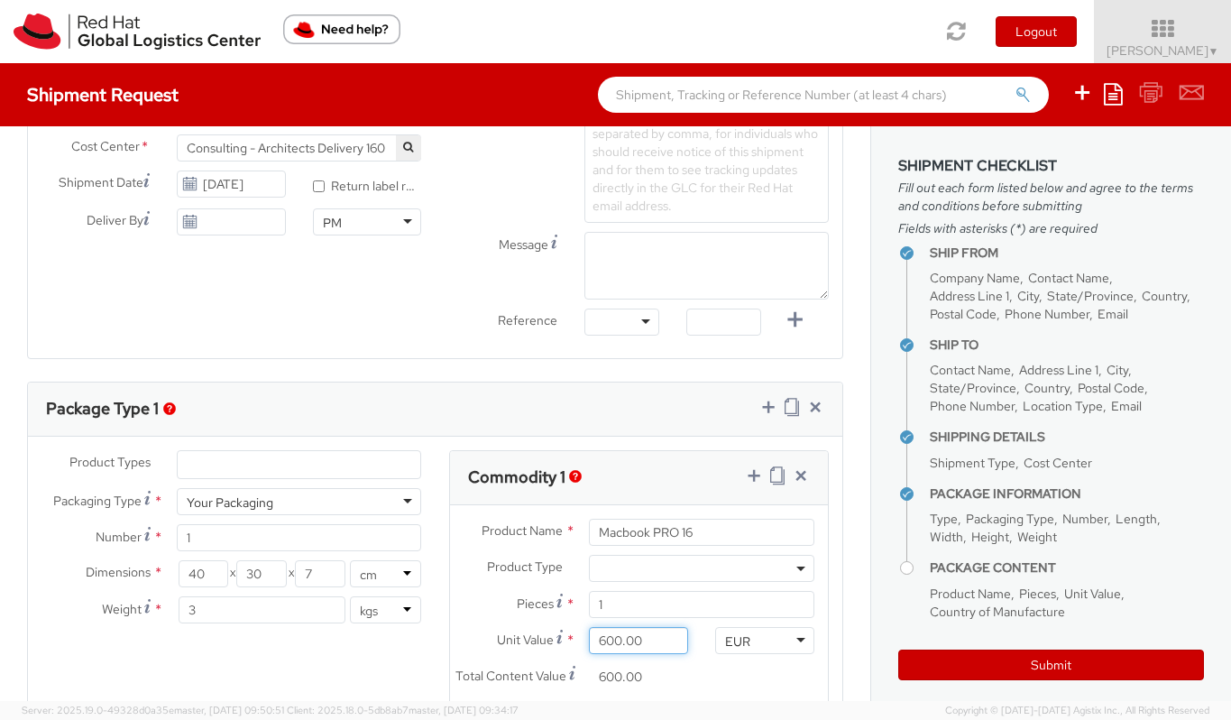
click at [644, 636] on input "600.00" at bounding box center [638, 640] width 99 height 27
type input "8.00"
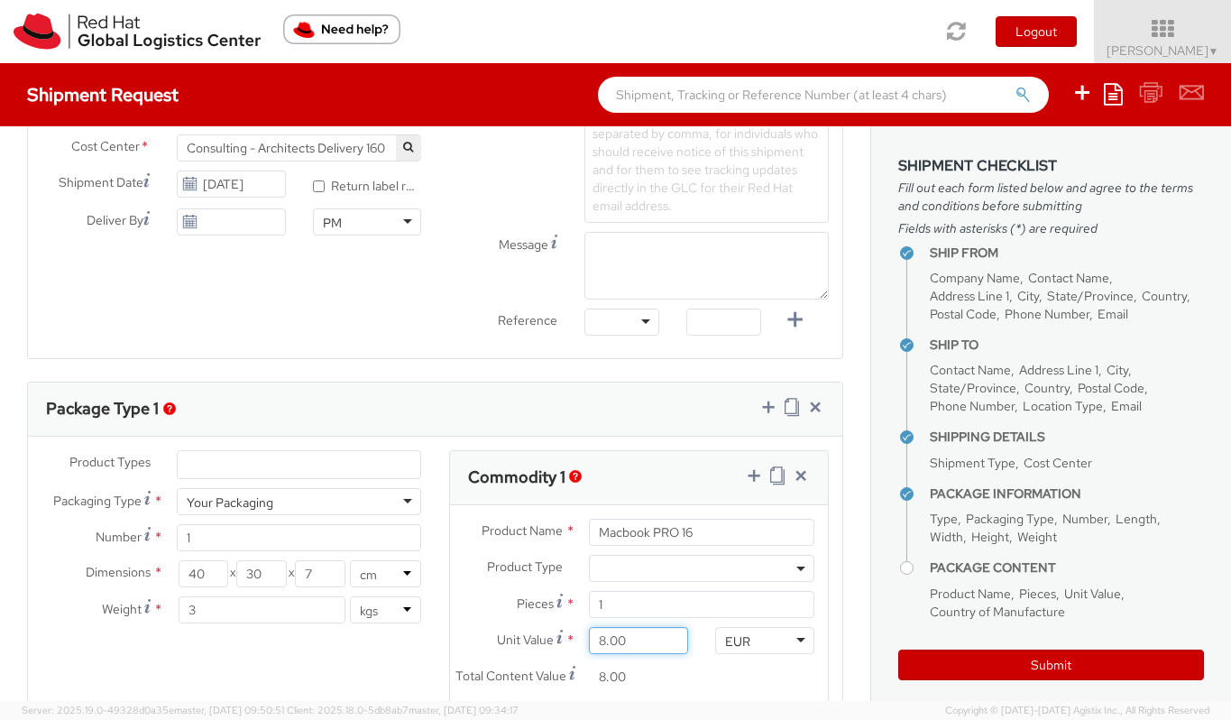
type input "80.00"
type input "800.00"
click at [673, 530] on input "Macbook PRO 16" at bounding box center [701, 531] width 225 height 27
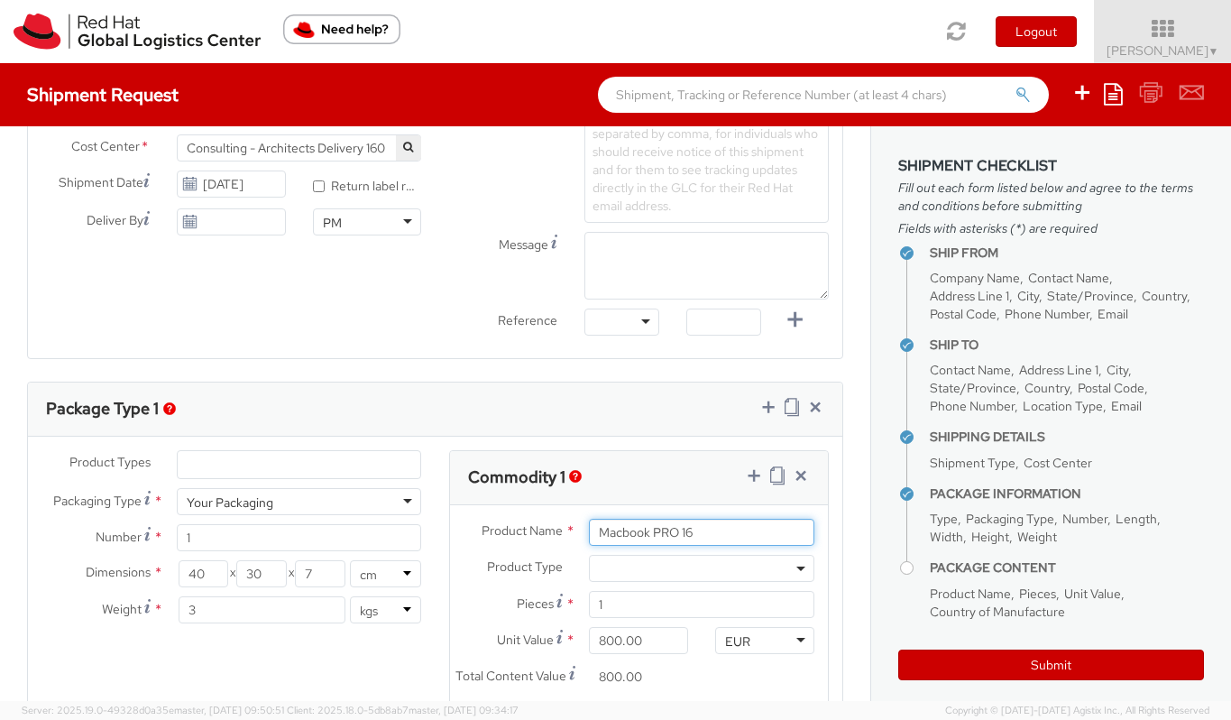
click at [673, 530] on input "Macbook PRO 16" at bounding box center [701, 531] width 225 height 27
click at [556, 575] on label "Product Type *" at bounding box center [513, 566] width 126 height 23
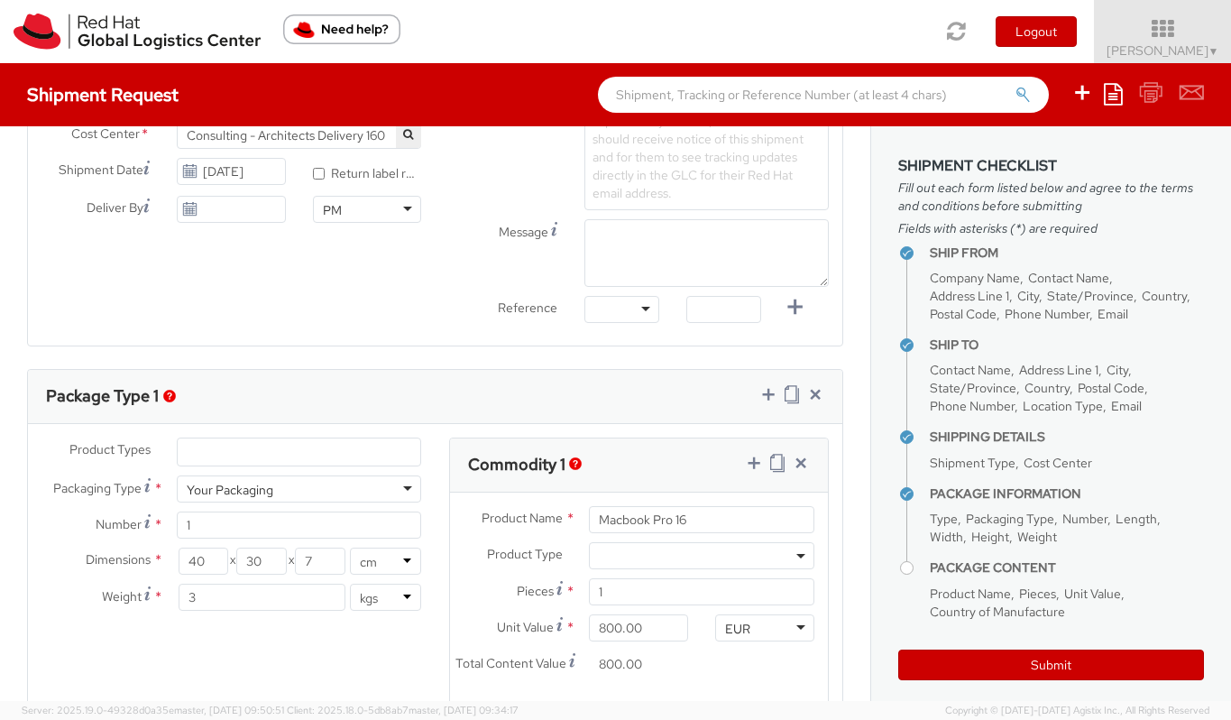
scroll to position [676, 0]
click at [767, 526] on input "Macbook Pro 16" at bounding box center [701, 517] width 225 height 27
type input "Macbook Pro 16 inch"
click at [473, 573] on div "Product Type * Documents Docking Station Laptop Monitor Other Hardware Server T…" at bounding box center [639, 558] width 379 height 36
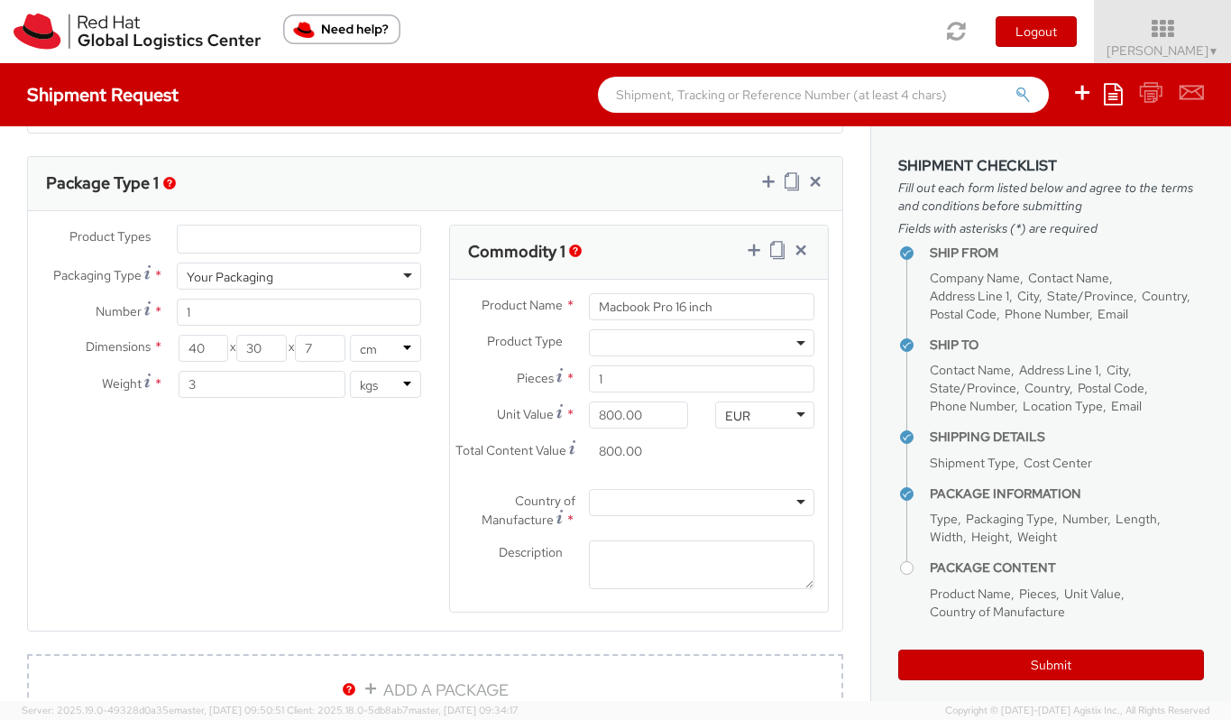
scroll to position [867, 0]
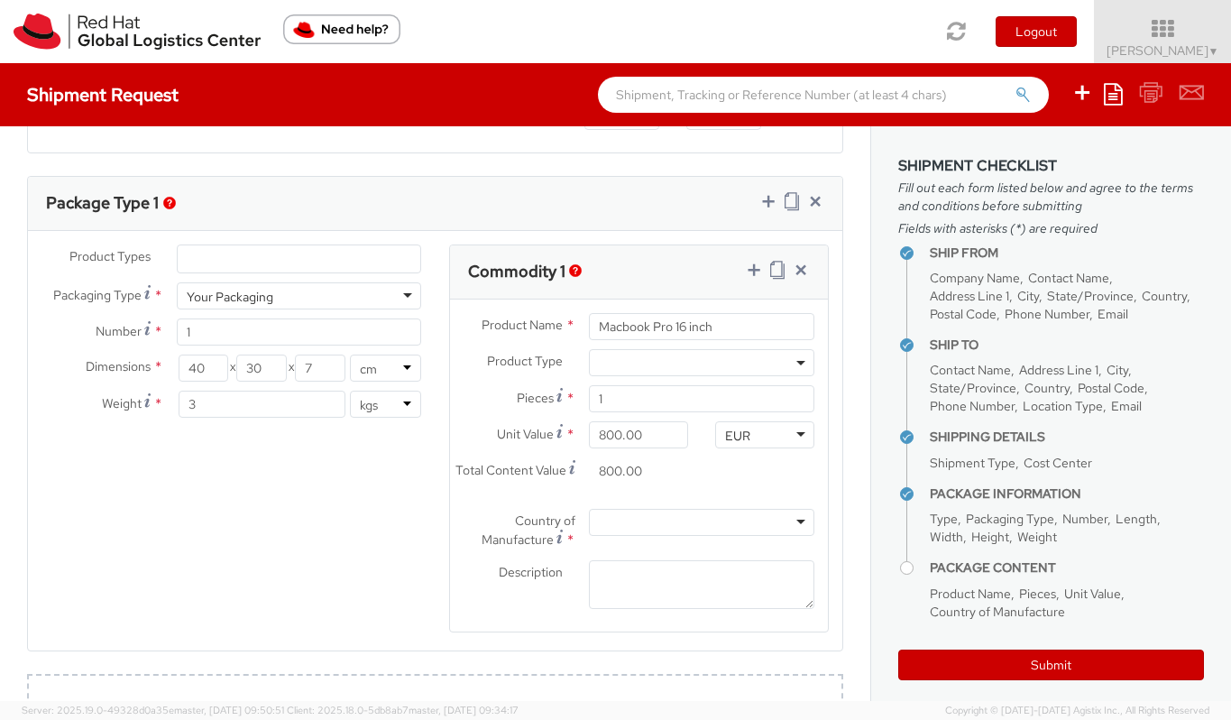
click at [702, 527] on div at bounding box center [701, 522] width 225 height 27
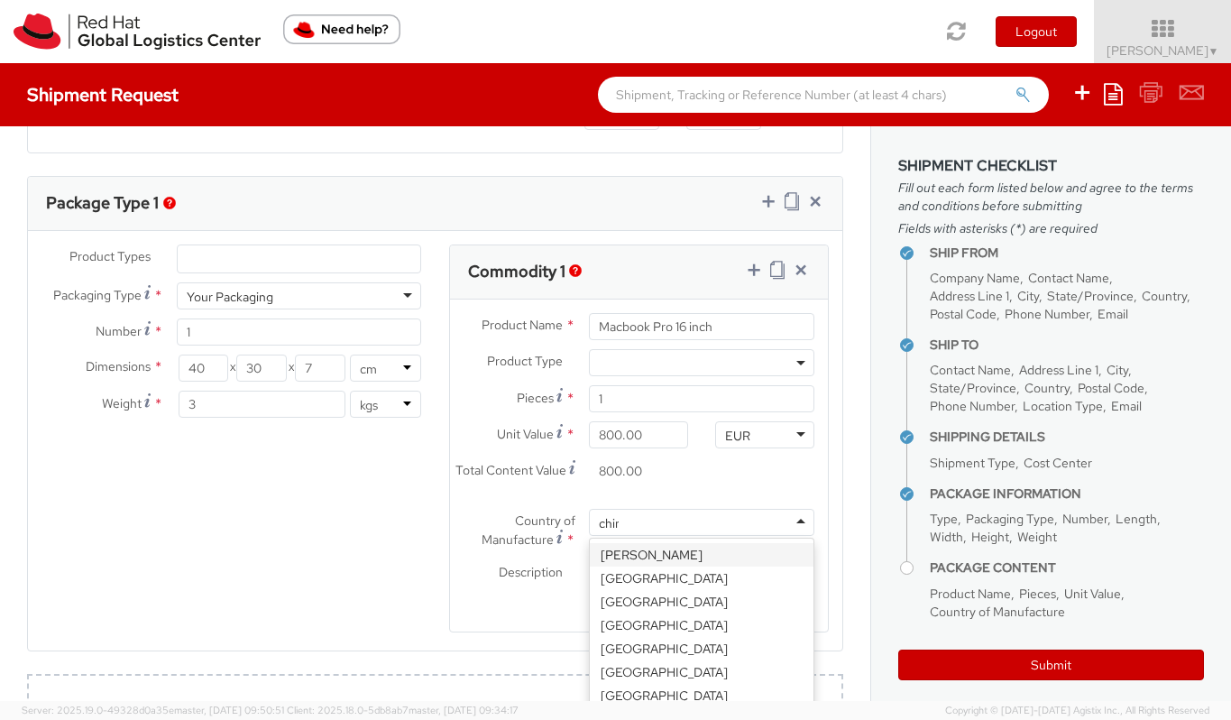
type input "china"
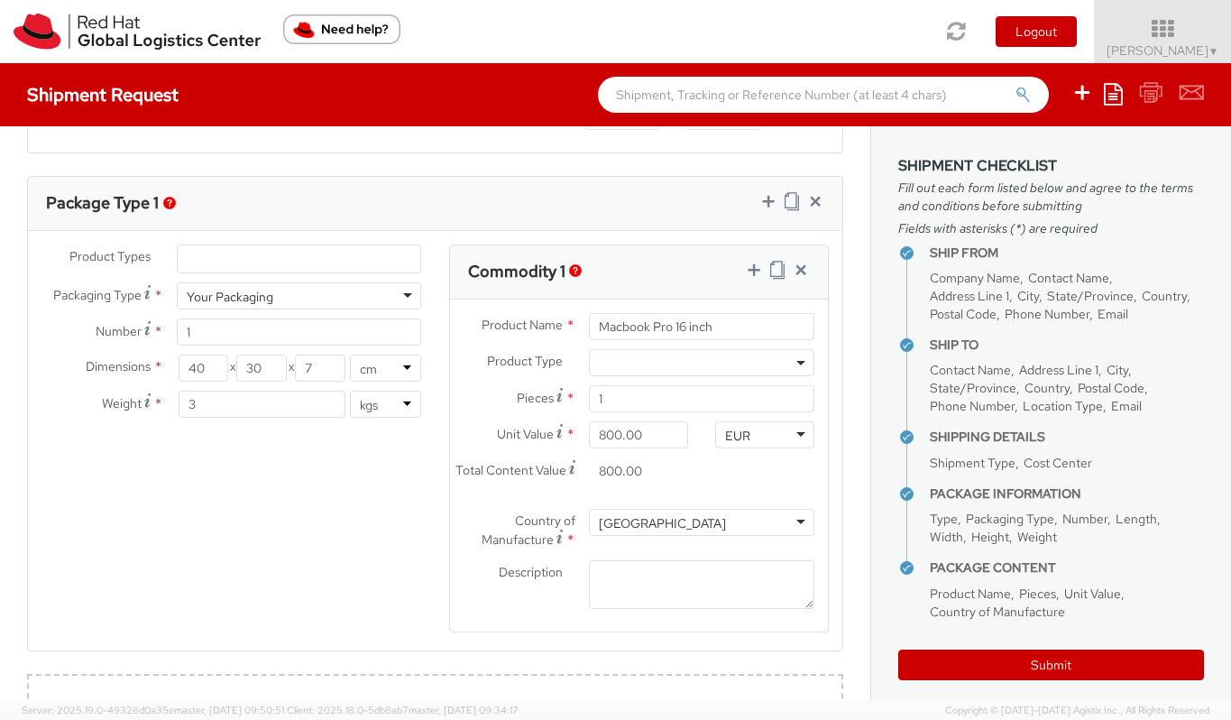
scroll to position [0, 0]
click at [491, 462] on span "Total Content Value" at bounding box center [510, 470] width 111 height 16
click at [589, 460] on input "800.00" at bounding box center [638, 470] width 99 height 27
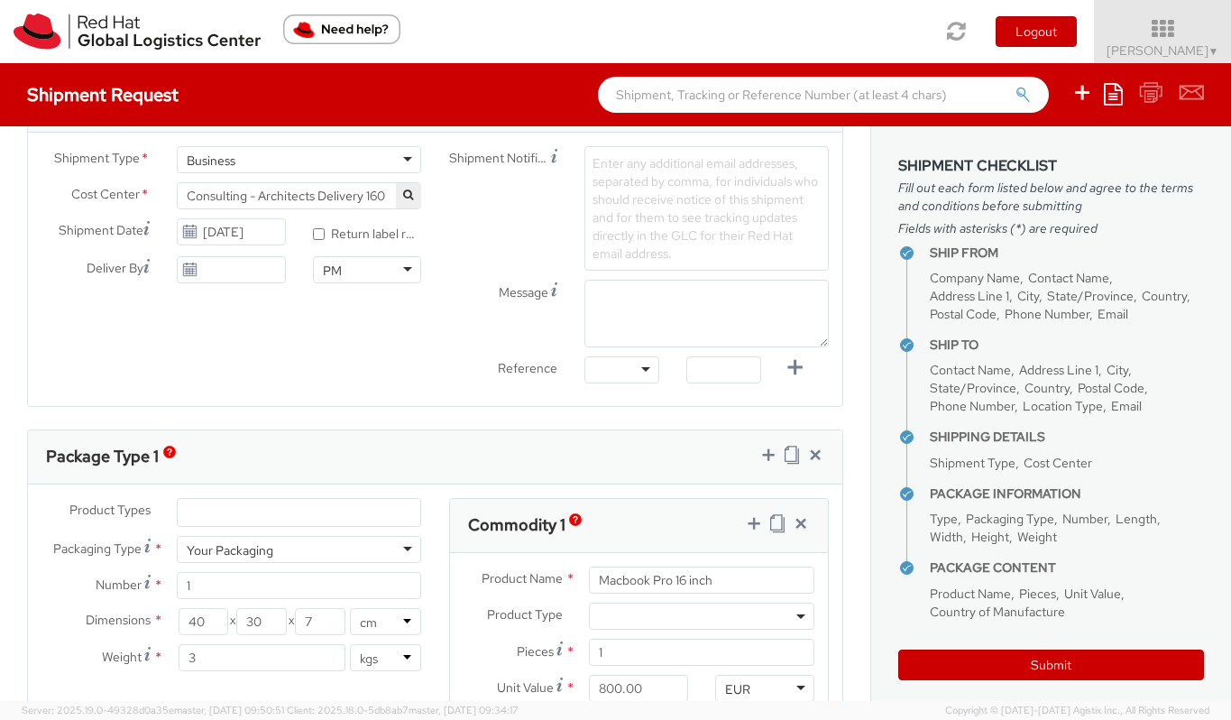
scroll to position [622, 0]
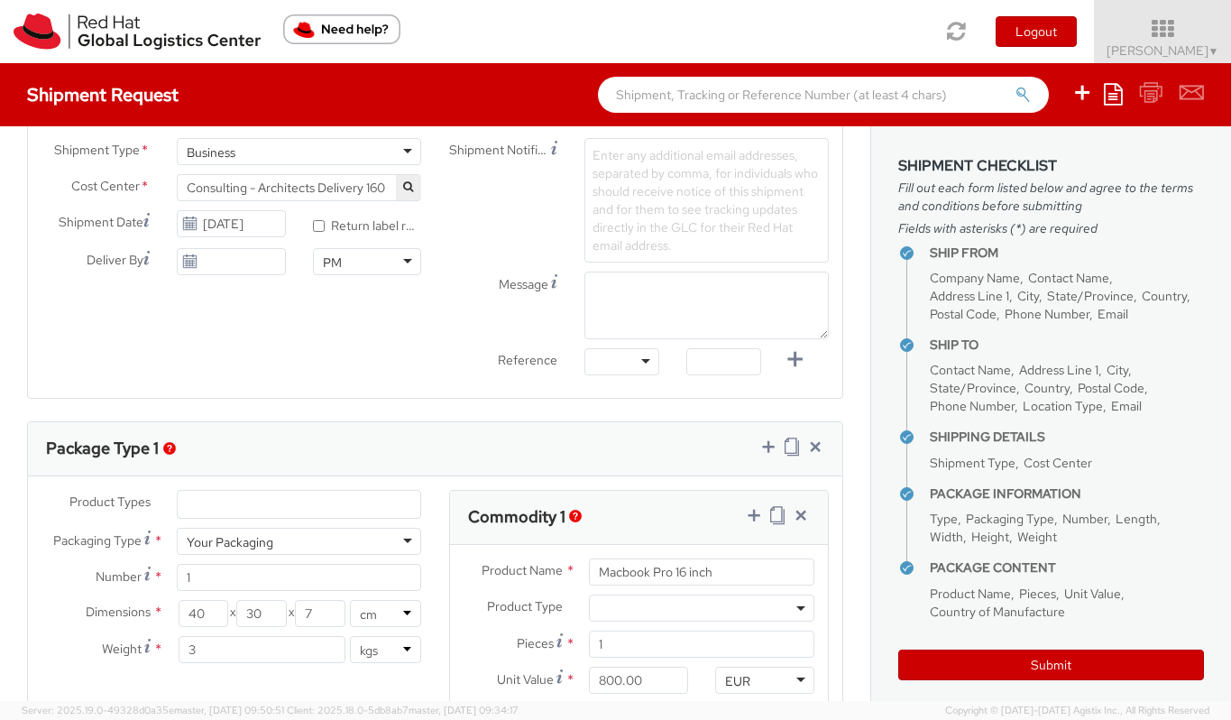
click at [683, 177] on span "Enter any additional email addresses, separated by comma, for individuals who s…" at bounding box center [704, 200] width 225 height 106
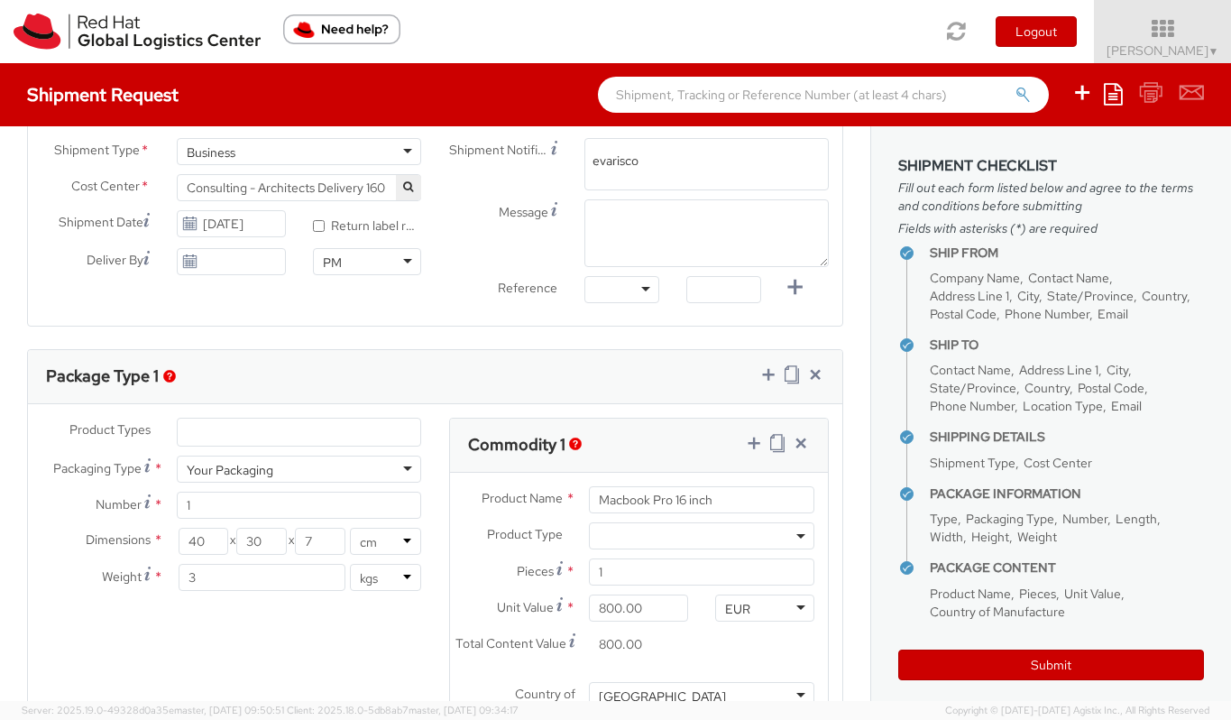
type input "evarisco"
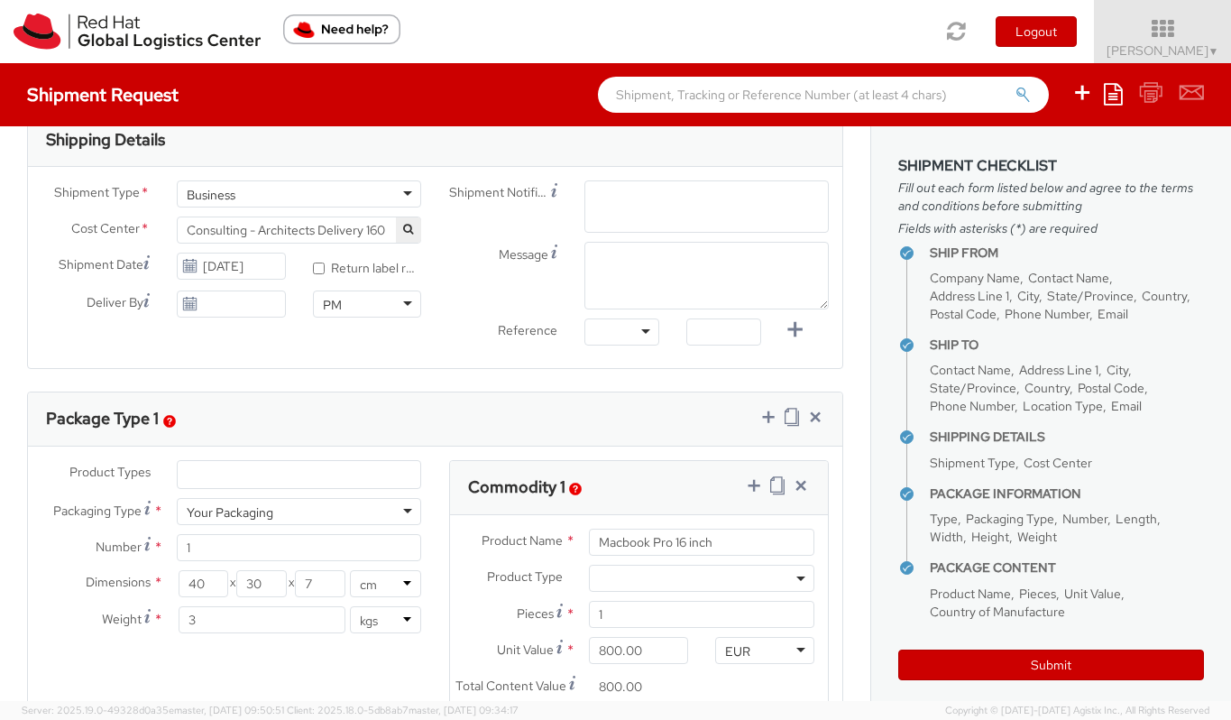
scroll to position [576, 0]
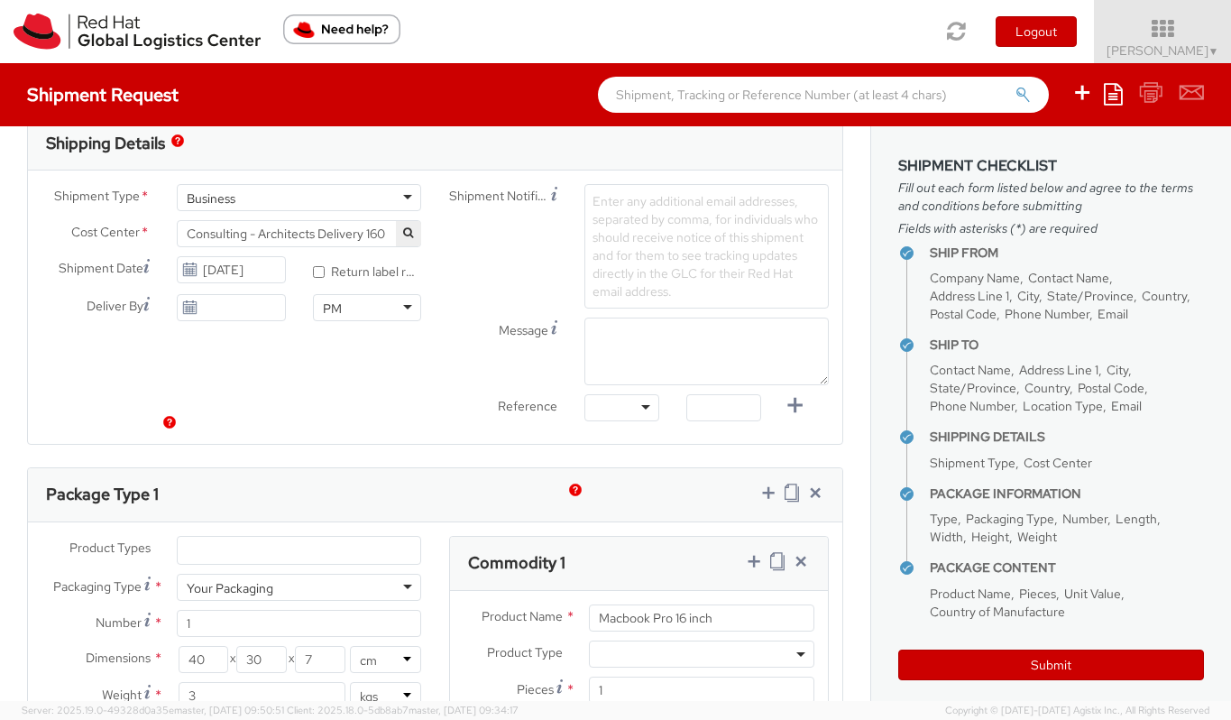
click at [653, 224] on span "Enter any additional email addresses, separated by comma, for individuals who s…" at bounding box center [704, 246] width 225 height 106
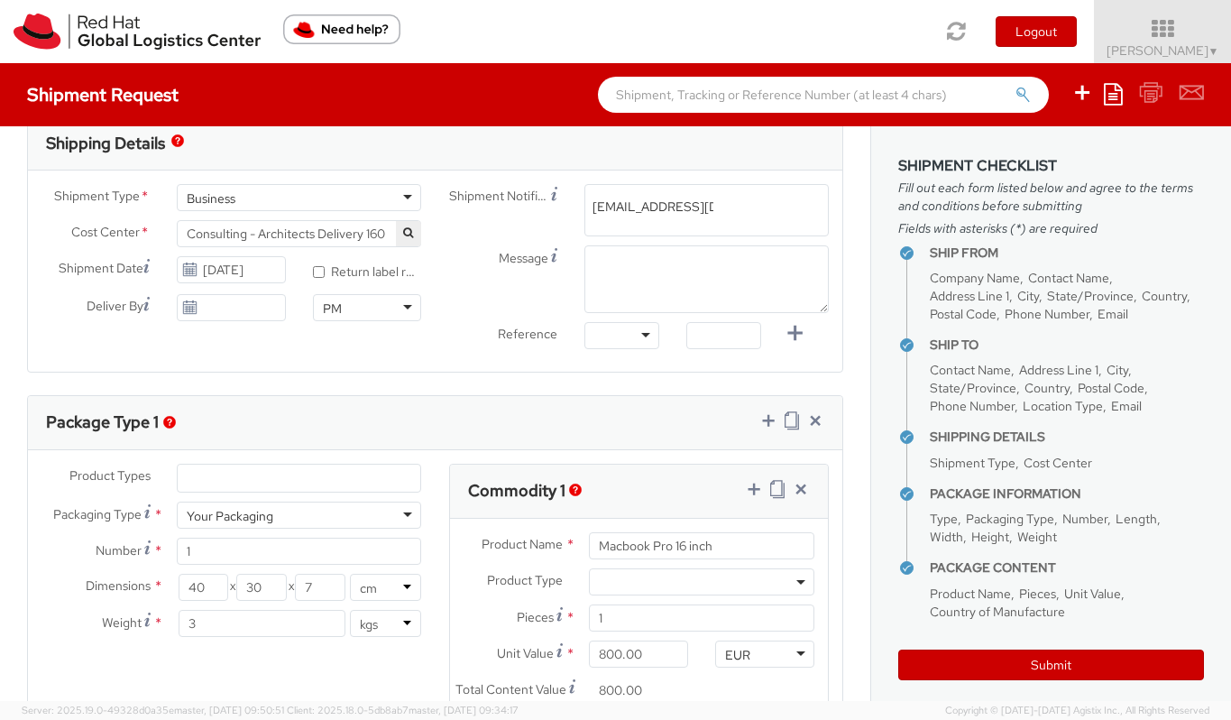
type input "evarisco@redhat.com"
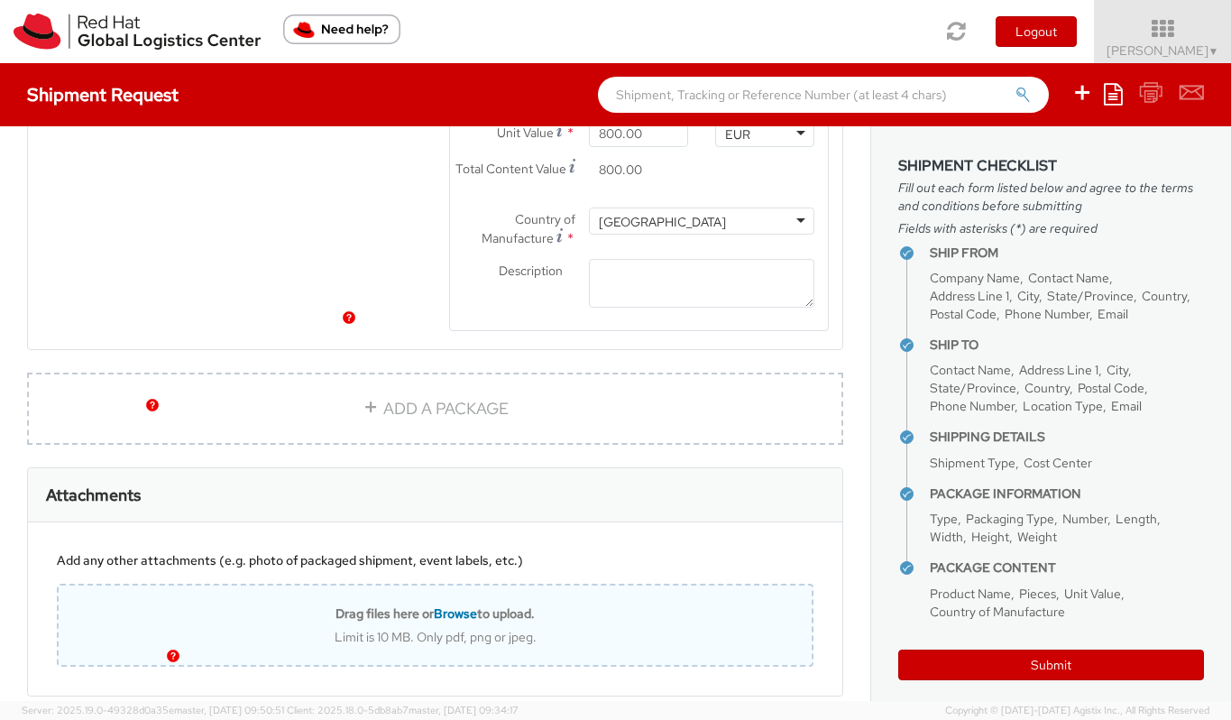
scroll to position [1187, 0]
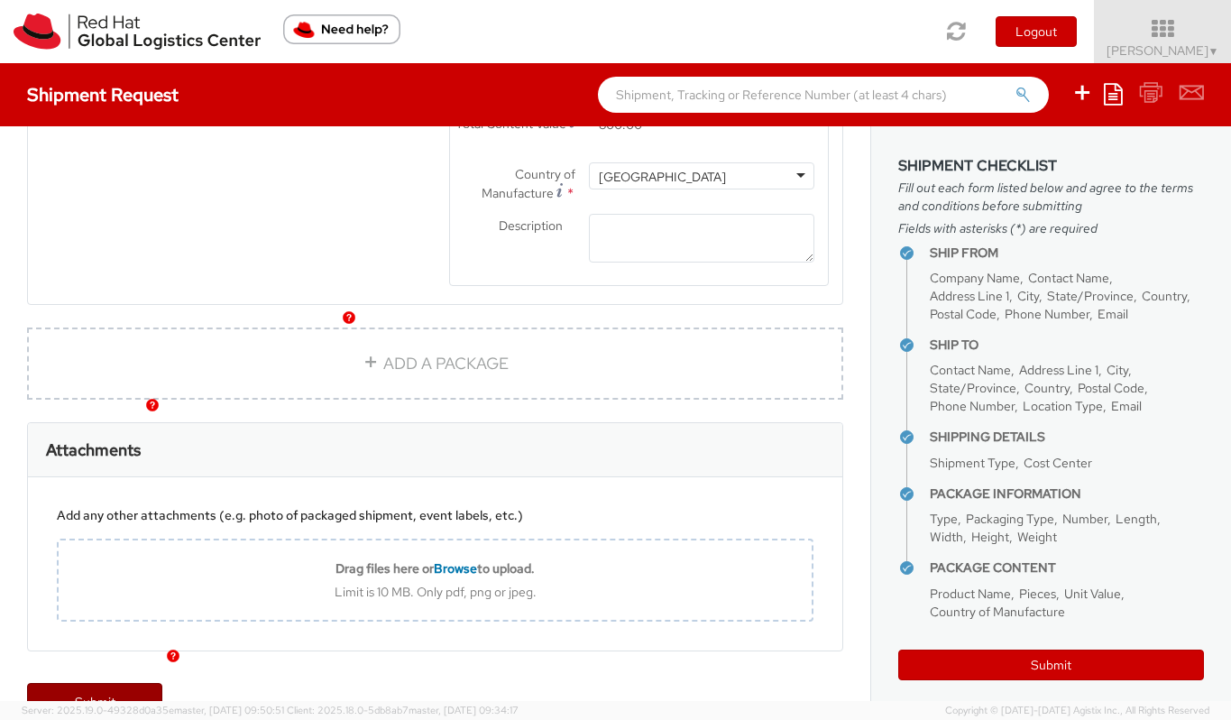
click at [117, 683] on link "Submit" at bounding box center [94, 701] width 135 height 36
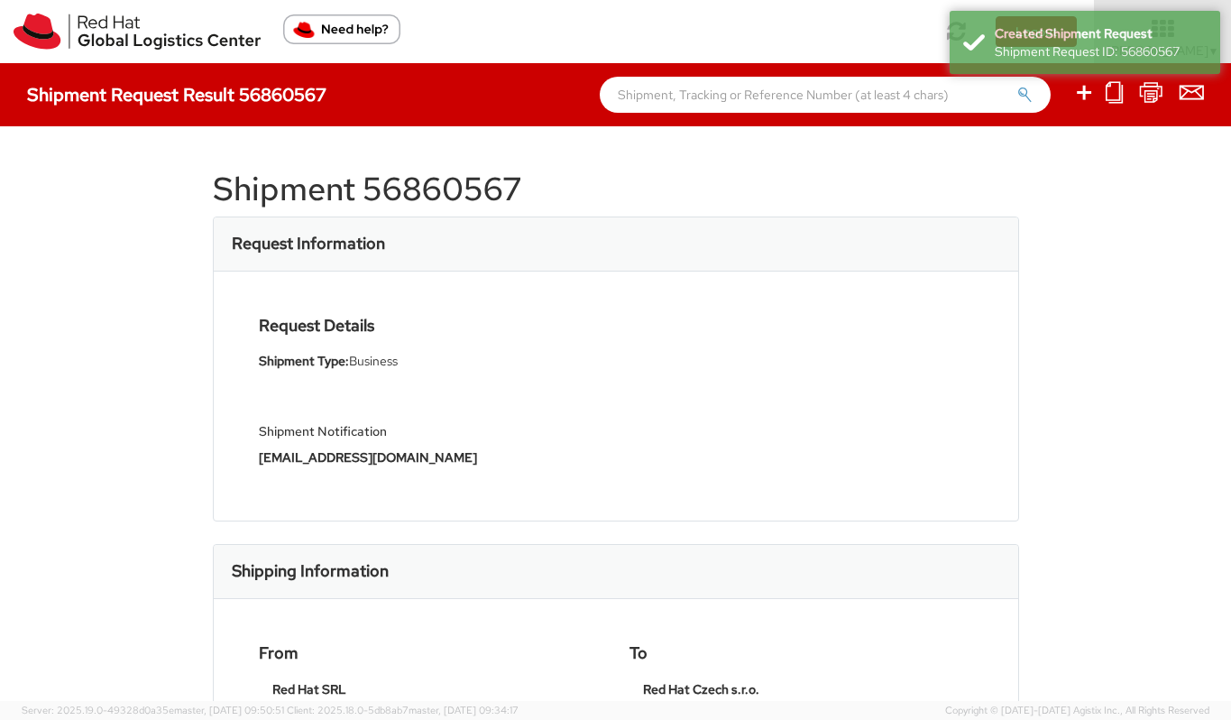
click at [474, 184] on h1 "Shipment 56860567" at bounding box center [616, 189] width 806 height 36
click at [474, 190] on h1 "Shipment 56860567" at bounding box center [616, 189] width 806 height 36
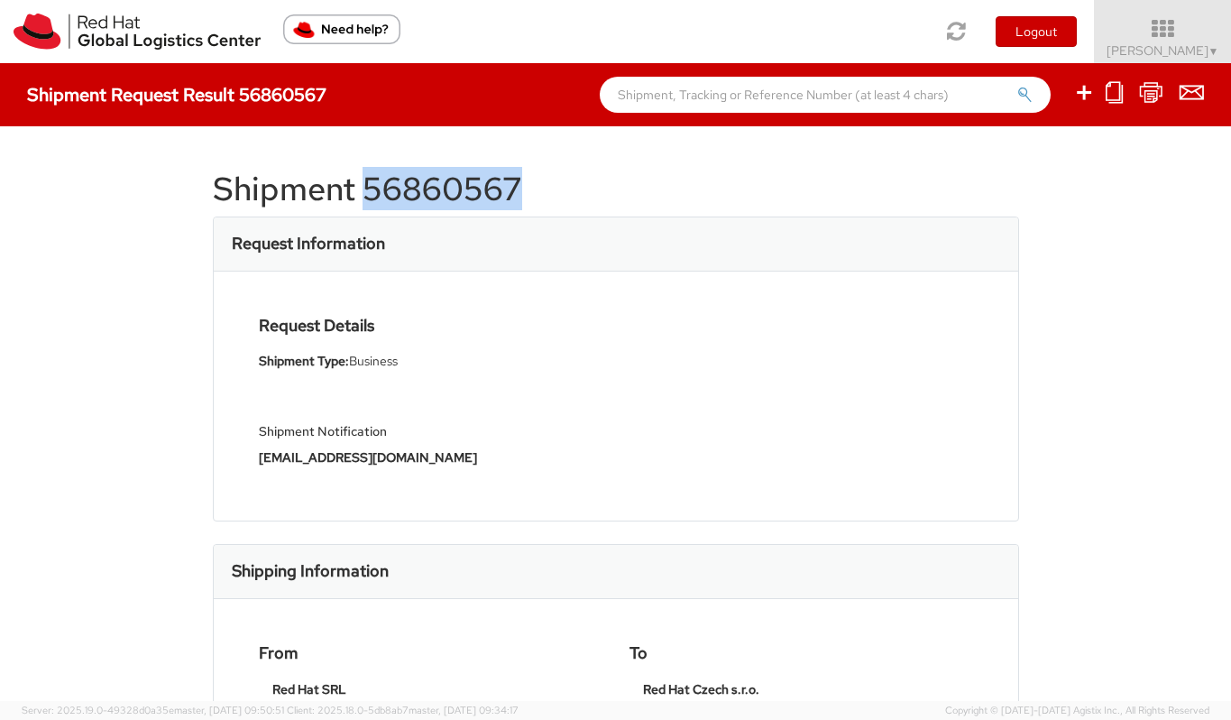
click at [474, 190] on h1 "Shipment 56860567" at bounding box center [616, 189] width 806 height 36
click at [450, 189] on h1 "Shipment 56860567" at bounding box center [616, 189] width 806 height 36
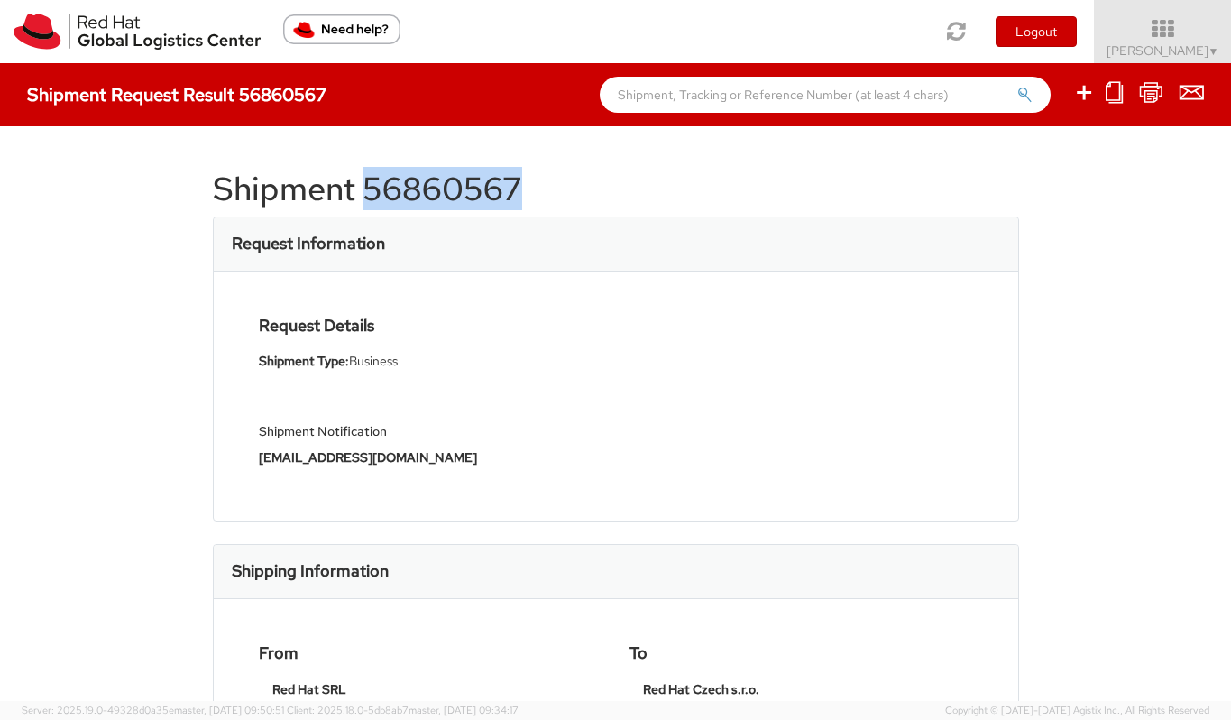
click at [450, 189] on h1 "Shipment 56860567" at bounding box center [616, 189] width 806 height 36
